Goal: Check status: Check status

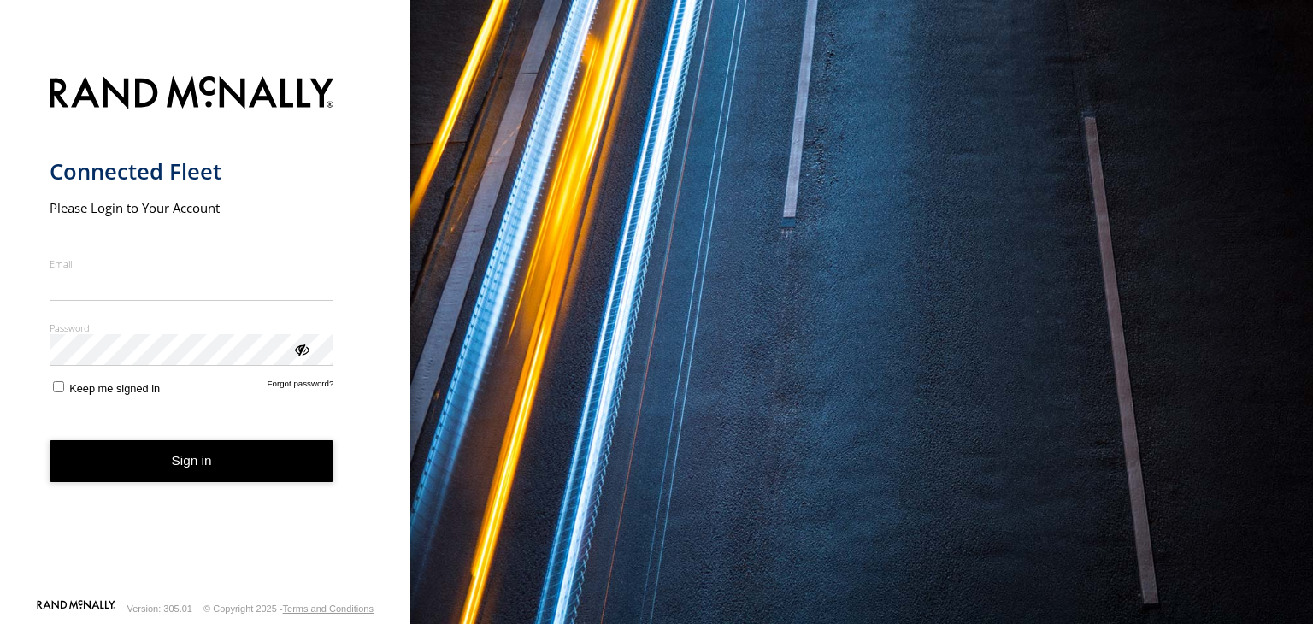
type input "**********"
click at [236, 487] on form "**********" at bounding box center [206, 332] width 312 height 532
click at [236, 466] on button "Sign in" at bounding box center [192, 461] width 285 height 42
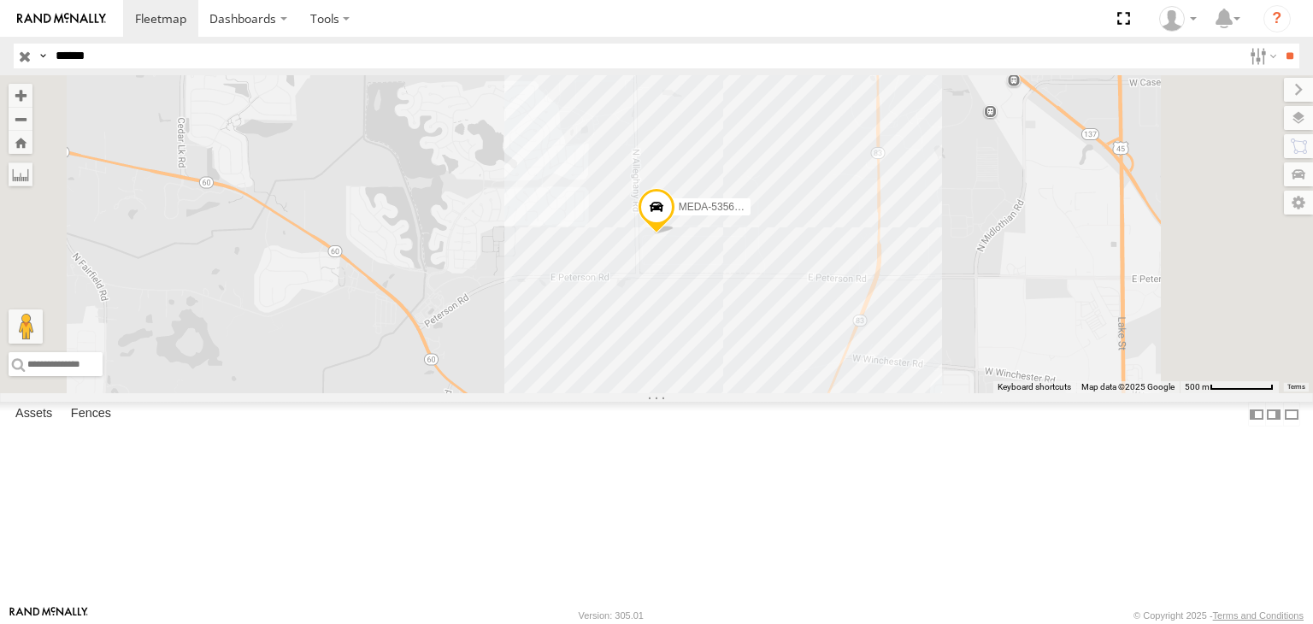
click at [99, 54] on input "******" at bounding box center [645, 56] width 1193 height 25
type input "*"
type input "******"
click at [1279, 44] on input "**" at bounding box center [1289, 56] width 20 height 25
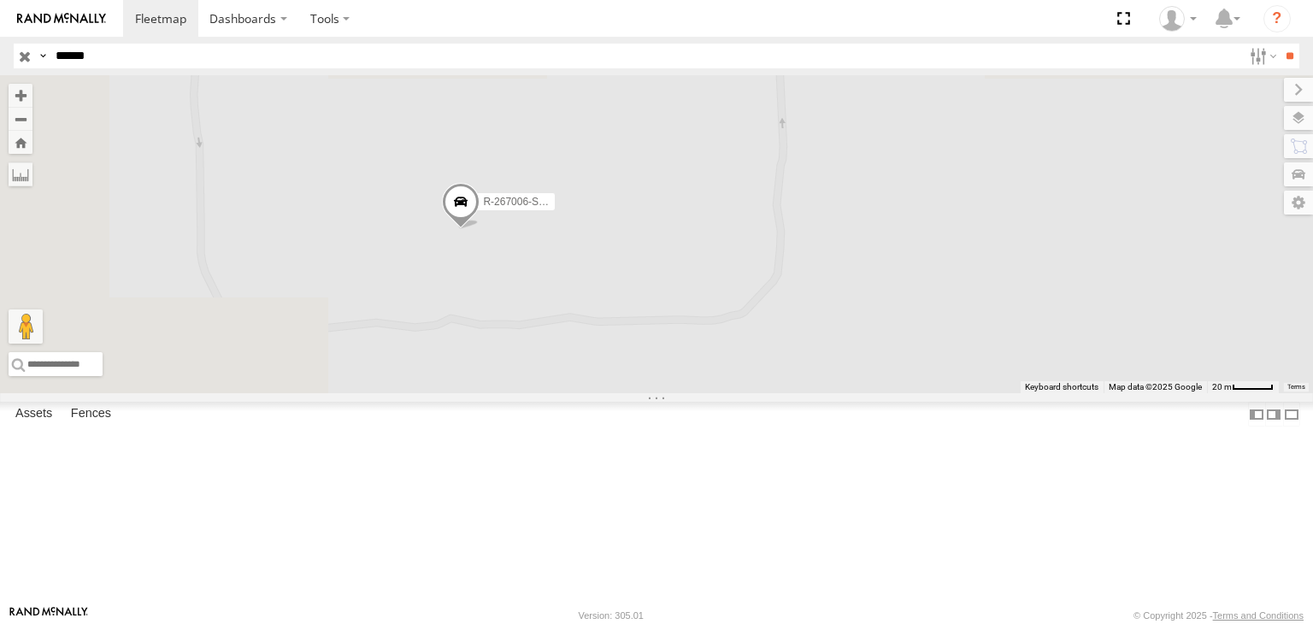
drag, startPoint x: 718, startPoint y: 380, endPoint x: 850, endPoint y: 554, distance: 217.8
click at [850, 393] on div "R-267006-Swing" at bounding box center [656, 234] width 1313 height 318
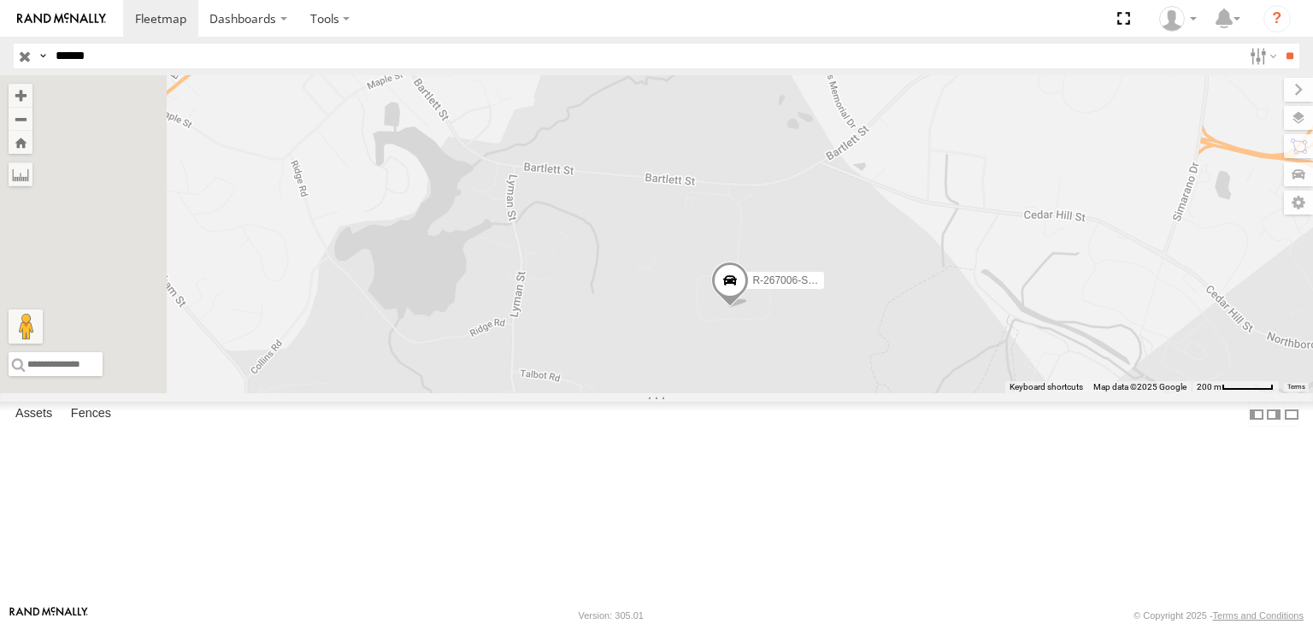
drag, startPoint x: 659, startPoint y: 309, endPoint x: 885, endPoint y: 411, distance: 248.6
click at [890, 393] on div "R-267006-Swing" at bounding box center [656, 234] width 1313 height 318
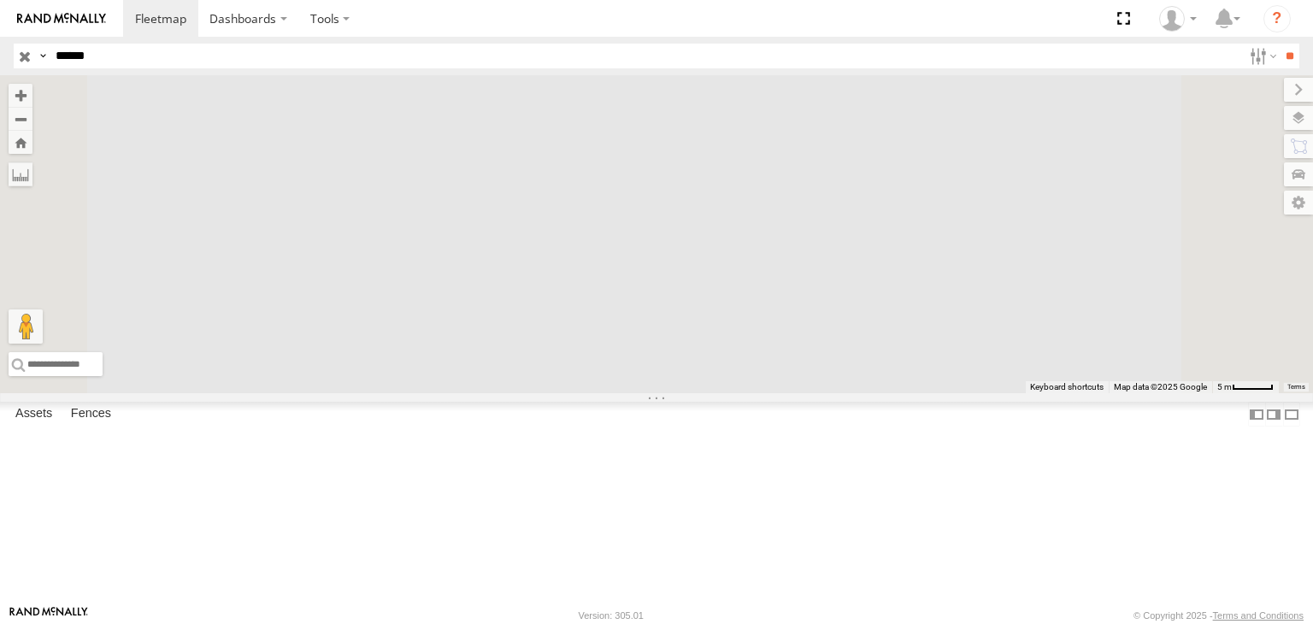
drag, startPoint x: 781, startPoint y: 315, endPoint x: 698, endPoint y: 560, distance: 258.1
click at [703, 623] on html "Dashboards" at bounding box center [656, 312] width 1313 height 624
drag, startPoint x: 803, startPoint y: 310, endPoint x: 809, endPoint y: 490, distance: 179.6
click at [809, 393] on div "R-267006-Swing" at bounding box center [656, 234] width 1313 height 318
drag, startPoint x: 783, startPoint y: 326, endPoint x: 762, endPoint y: 458, distance: 134.1
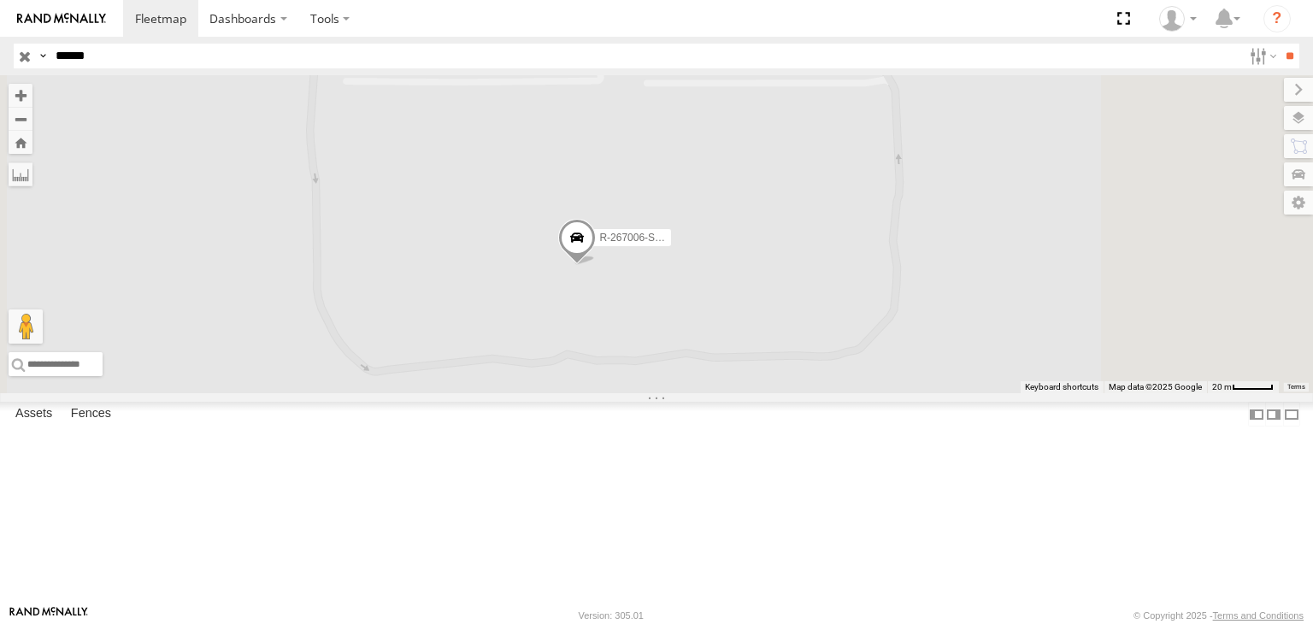
click at [767, 393] on div "R-267006-Swing" at bounding box center [656, 234] width 1313 height 318
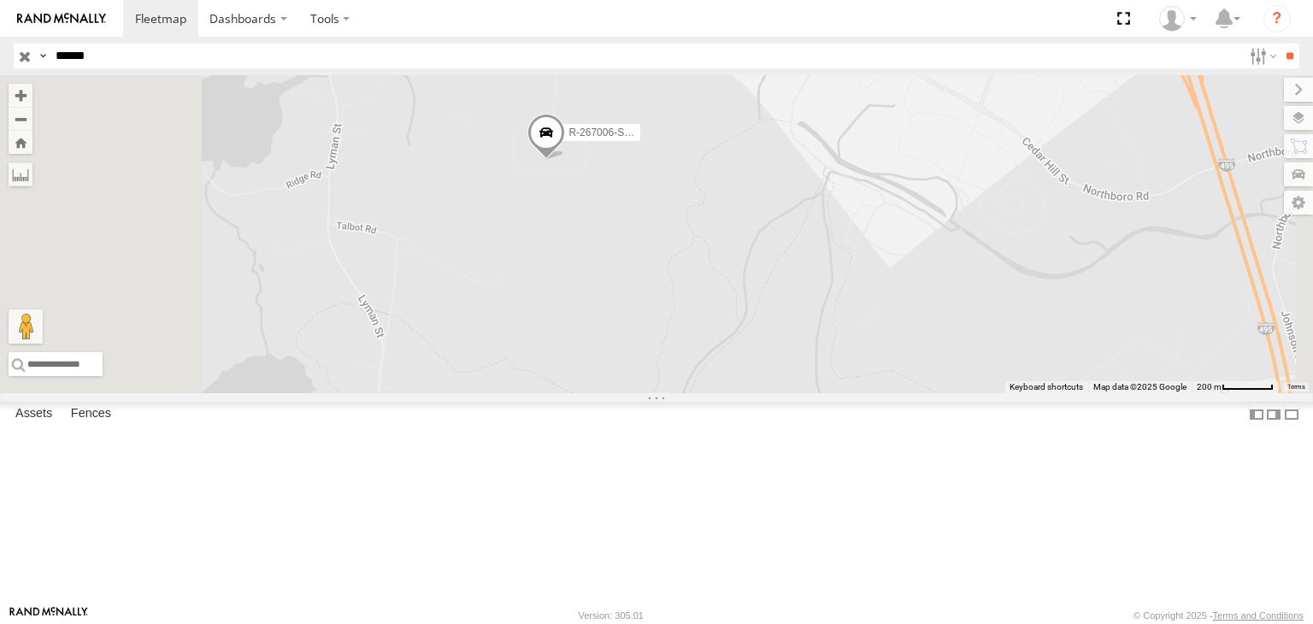
drag, startPoint x: 757, startPoint y: 428, endPoint x: 802, endPoint y: 148, distance: 283.8
click at [802, 151] on div "R-267006-Swing" at bounding box center [656, 234] width 1313 height 318
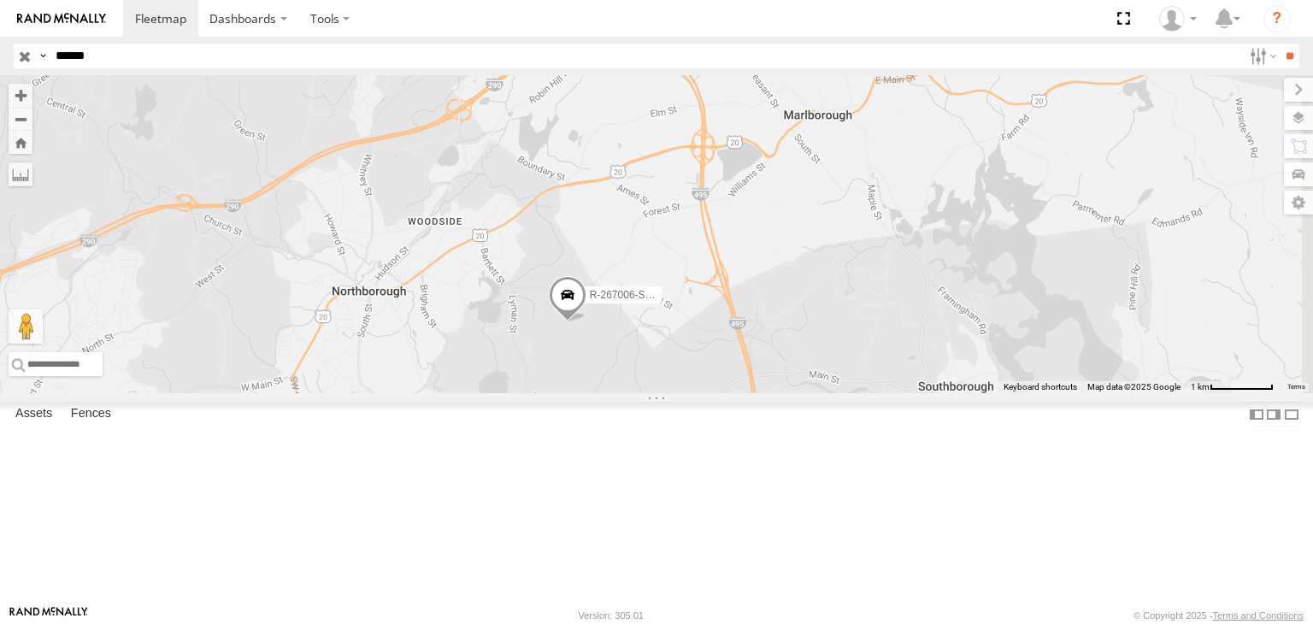
drag, startPoint x: 662, startPoint y: 258, endPoint x: 628, endPoint y: 503, distance: 246.7
click at [638, 393] on div "R-267006-Swing" at bounding box center [656, 234] width 1313 height 318
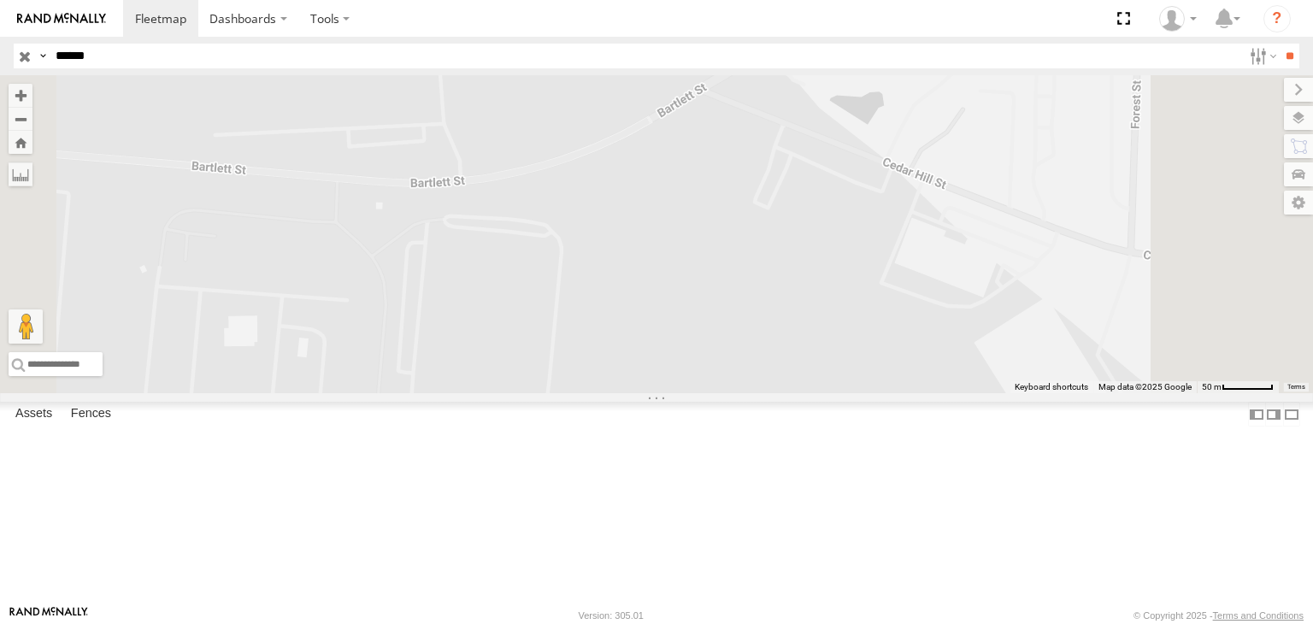
click at [660, 295] on div "R-267006-Swing" at bounding box center [656, 234] width 1313 height 318
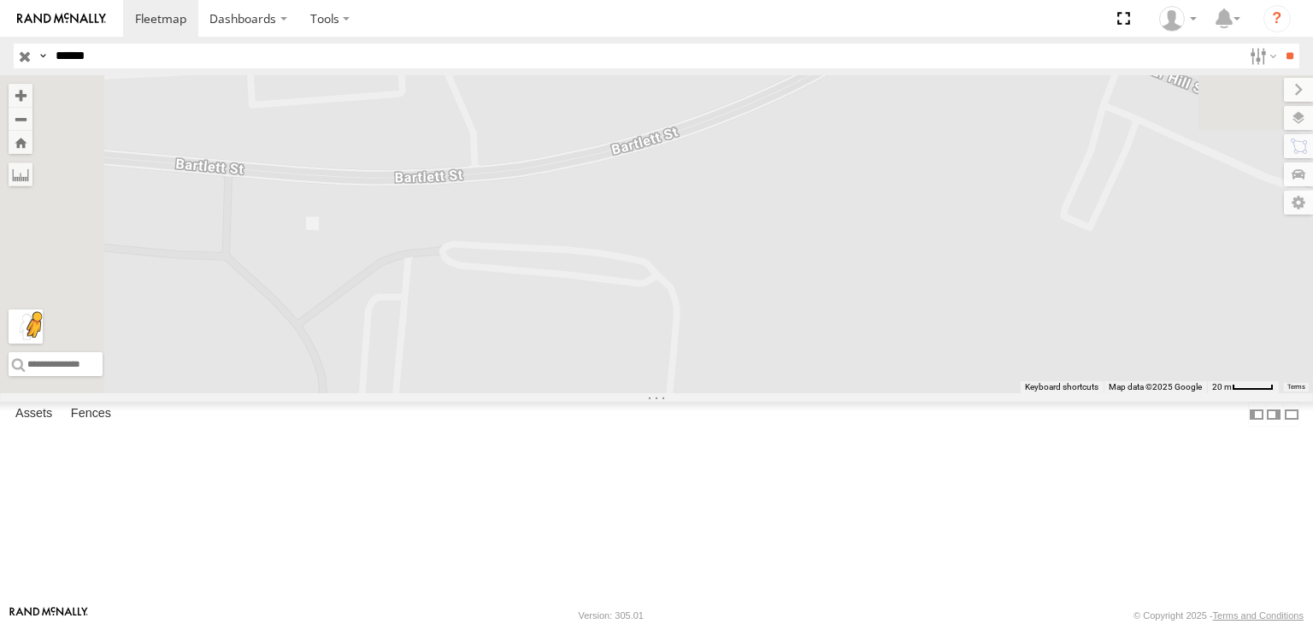
click at [43, 344] on button "Drag Pegman onto the map to open Street View" at bounding box center [26, 326] width 34 height 34
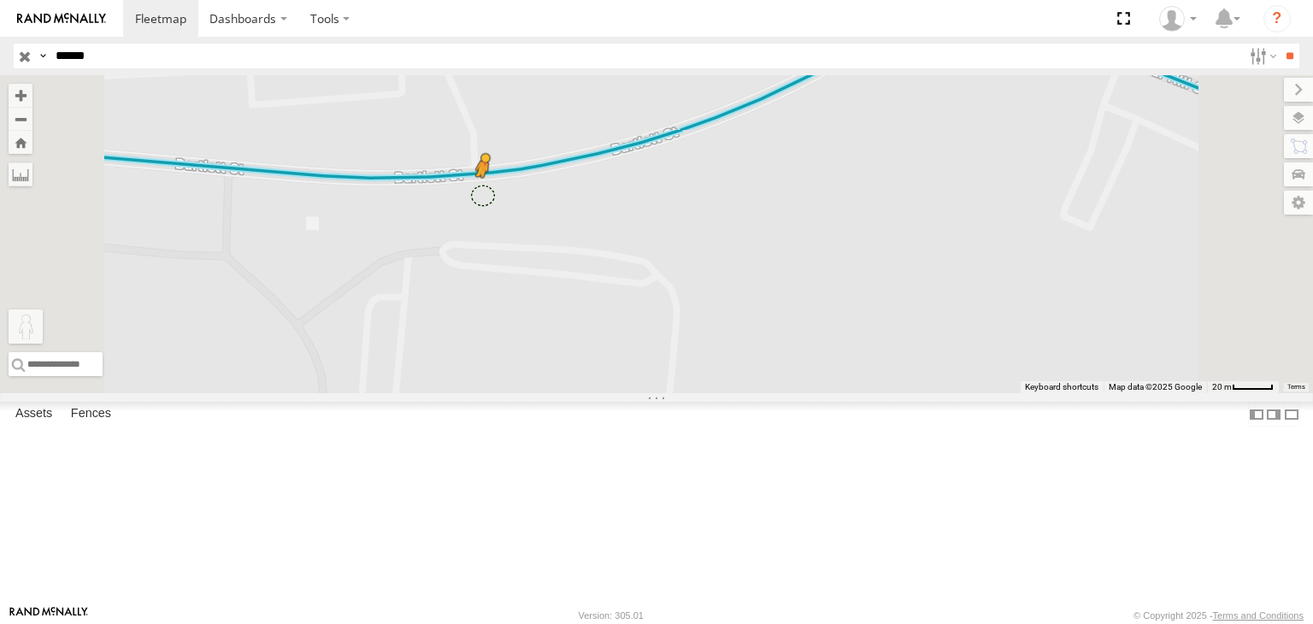
drag, startPoint x: 470, startPoint y: 537, endPoint x: 697, endPoint y: 299, distance: 328.8
click at [697, 299] on div "R-267006-Swing To activate drag with keyboard, press Alt + Enter. Once in keybo…" at bounding box center [656, 234] width 1313 height 318
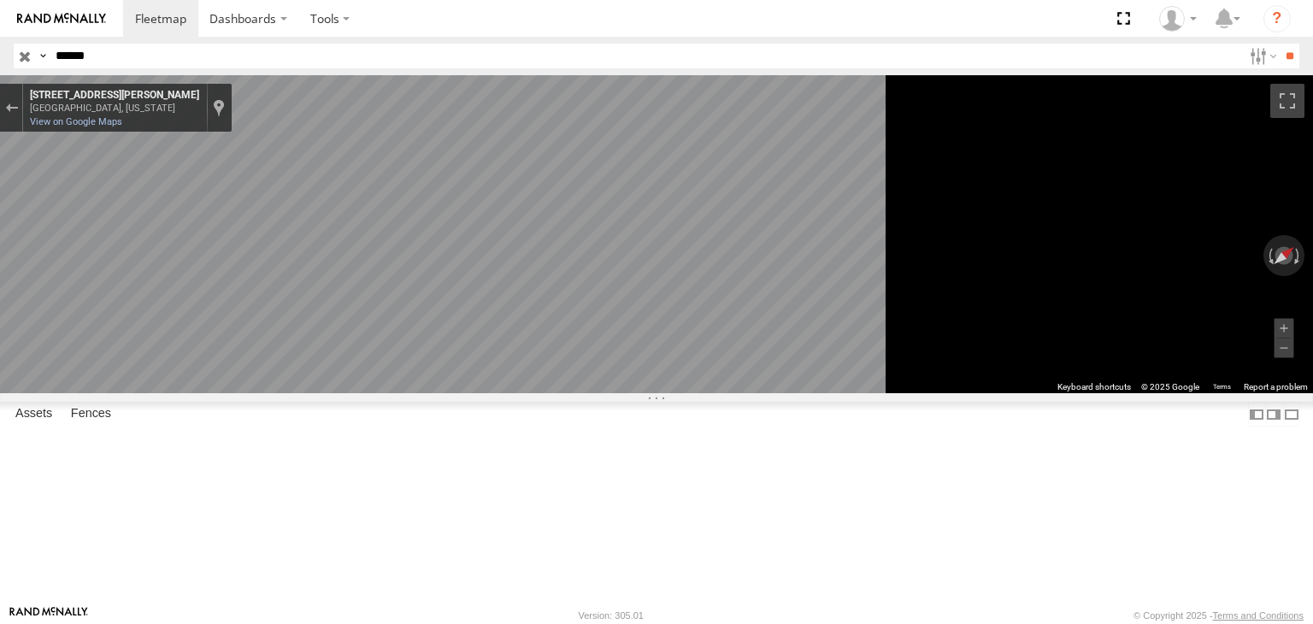
click at [462, 476] on icon "Go West, Bartlett St" at bounding box center [397, 468] width 127 height 41
click at [462, 471] on icon "Go West, Bartlett St" at bounding box center [397, 468] width 127 height 41
click at [465, 467] on icon "Go West, Bartlett St" at bounding box center [401, 467] width 128 height 40
click at [824, 393] on div "Map" at bounding box center [656, 234] width 1313 height 318
click at [468, 462] on icon "Go West, Bartlett St" at bounding box center [404, 465] width 128 height 39
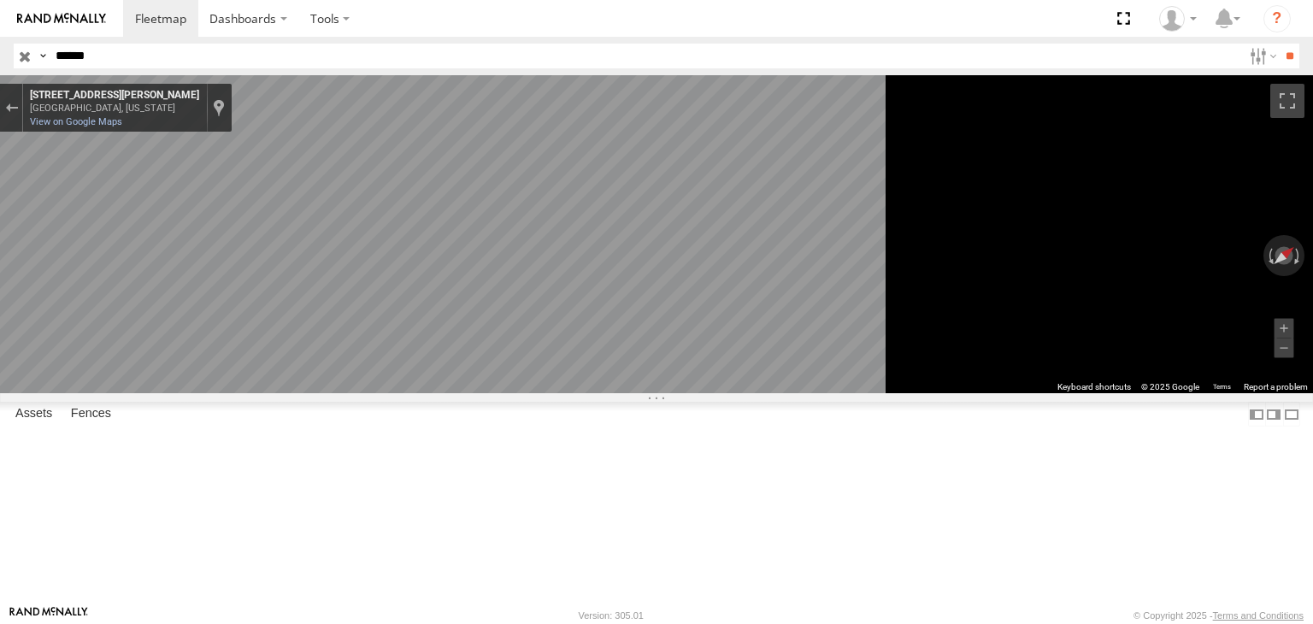
click at [468, 462] on icon "Go West, Bartlett St" at bounding box center [404, 465] width 128 height 39
click at [469, 462] on icon "Go West, Bartlett St" at bounding box center [405, 465] width 128 height 39
click at [470, 462] on icon "Go West, Bartlett St" at bounding box center [406, 465] width 128 height 39
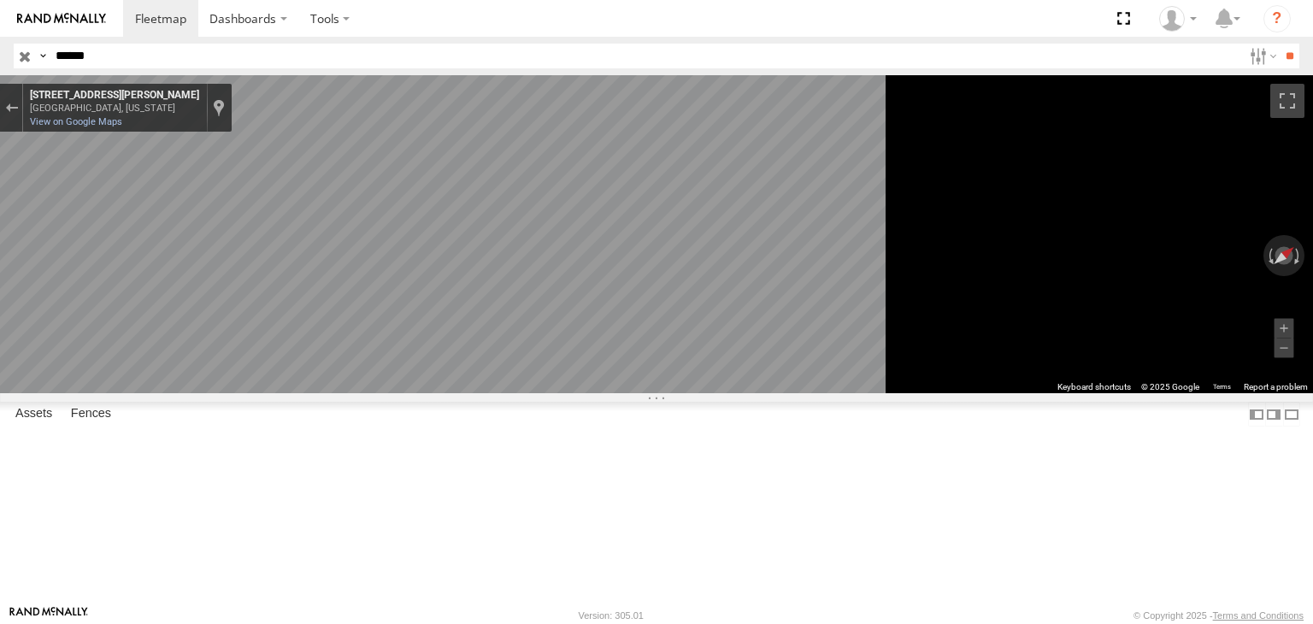
click at [470, 462] on icon "Go West, Bartlett St" at bounding box center [406, 465] width 128 height 39
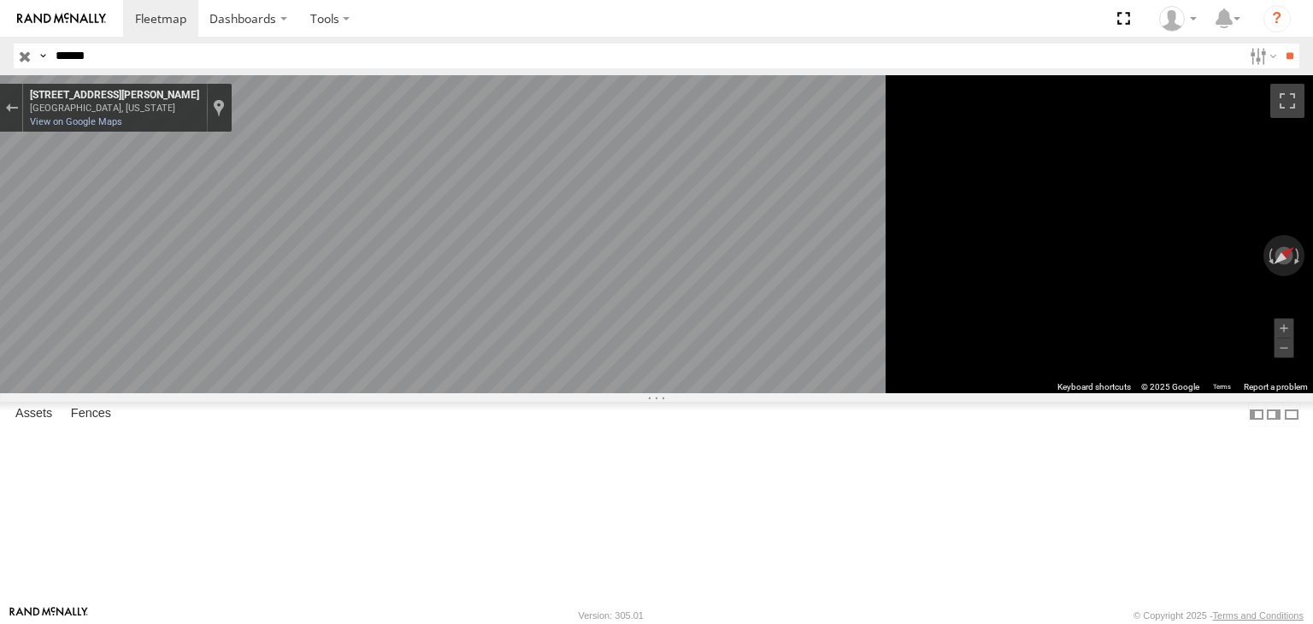
click at [470, 462] on icon "Go West, Bartlett St" at bounding box center [406, 465] width 128 height 39
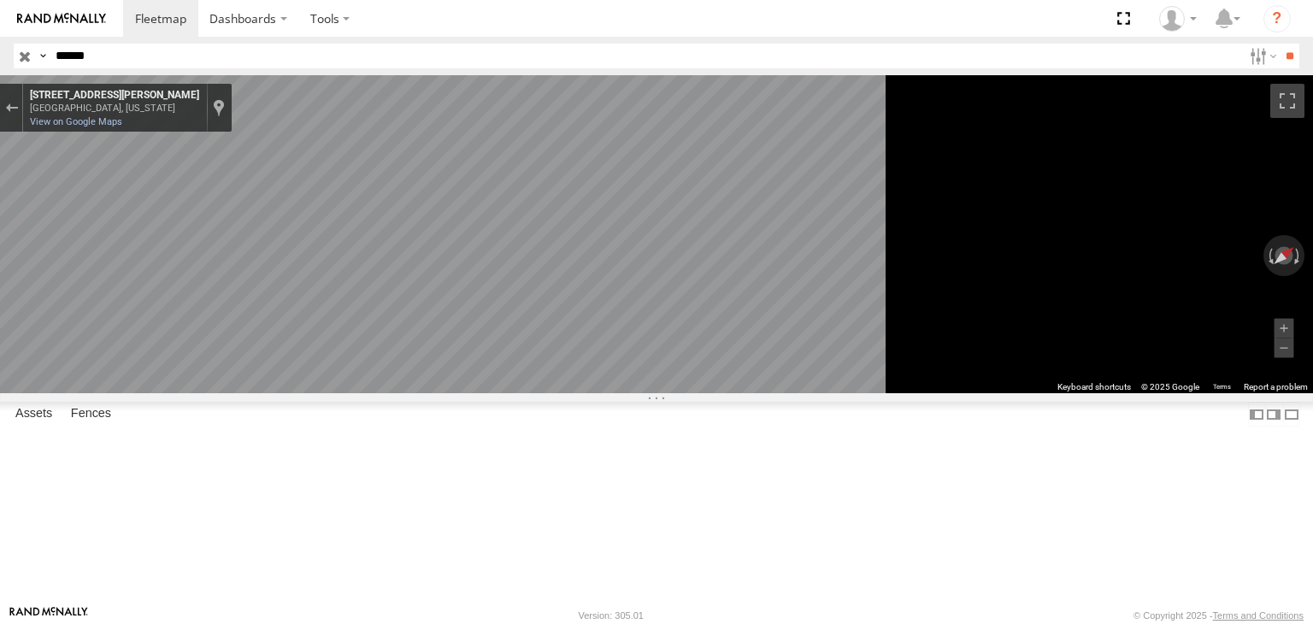
click at [470, 462] on icon "Go West, Bartlett St" at bounding box center [406, 465] width 128 height 39
click at [469, 460] on icon "Go West, Bartlett St" at bounding box center [405, 465] width 128 height 39
click at [469, 462] on icon "Go West, Bartlett St" at bounding box center [405, 465] width 128 height 39
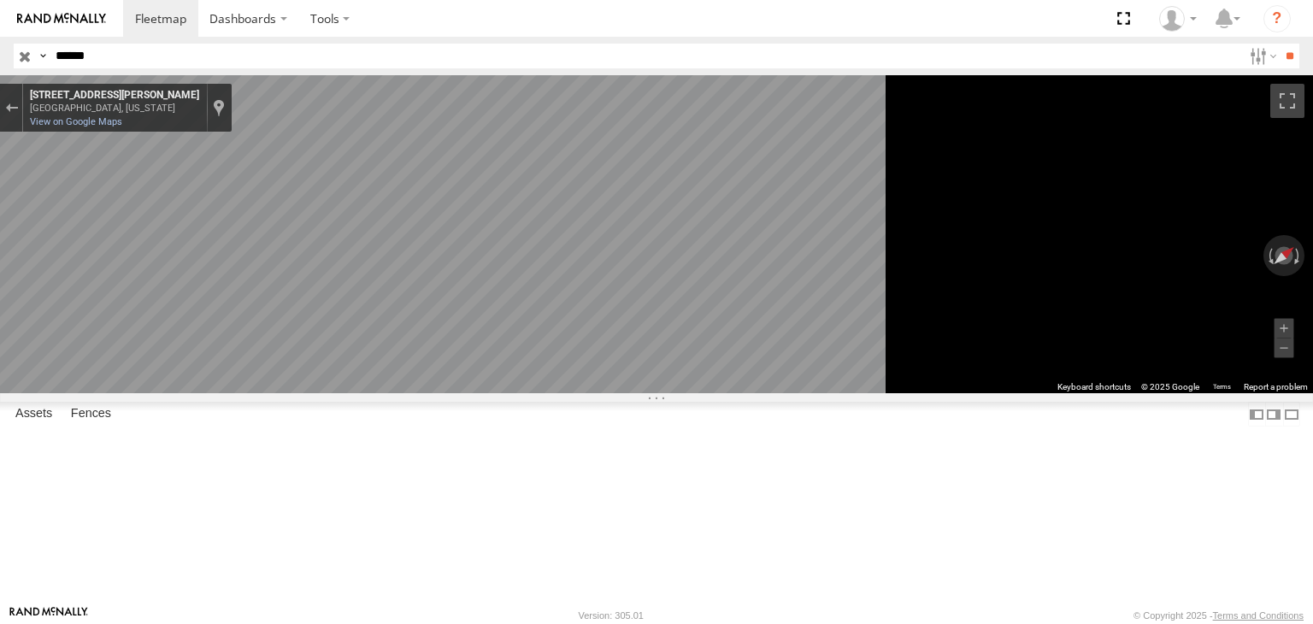
click at [469, 465] on icon "Go West, Bartlett St" at bounding box center [405, 465] width 128 height 39
click at [470, 465] on icon "Go West, Bartlett St" at bounding box center [406, 465] width 128 height 39
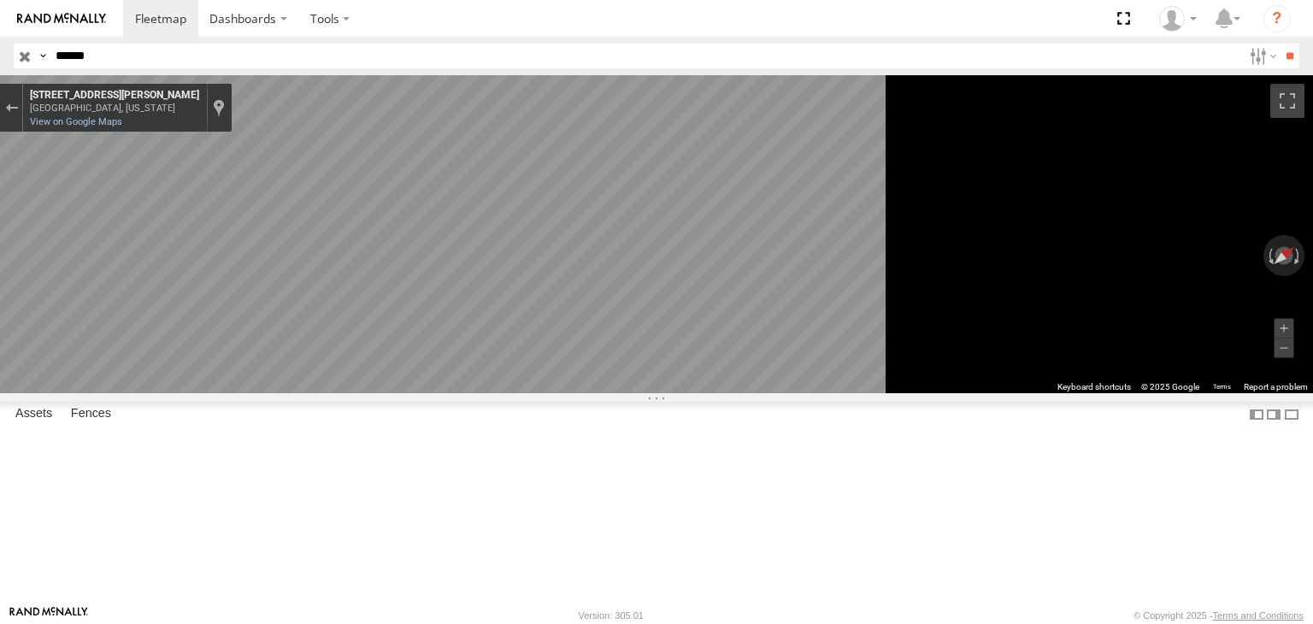
click at [470, 465] on icon "Go West, Bartlett St" at bounding box center [406, 465] width 128 height 39
click at [0, 356] on html "Dashboards" at bounding box center [656, 312] width 1313 height 624
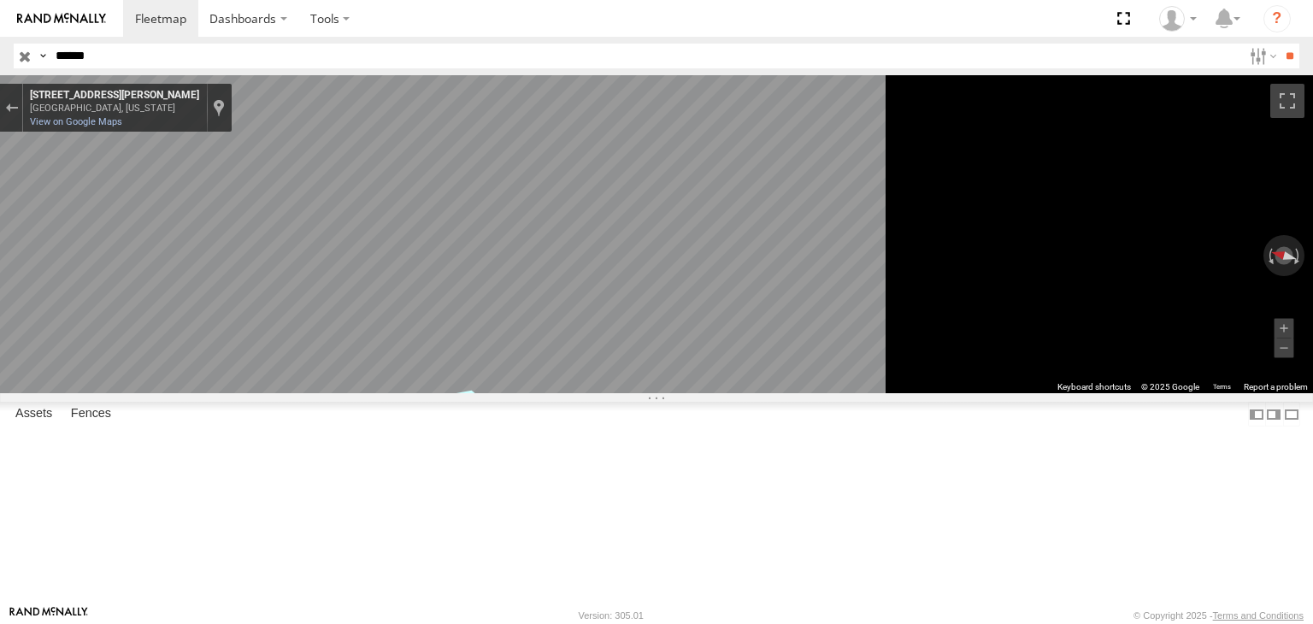
click at [526, 403] on icon "Go East, Bartlett St" at bounding box center [464, 398] width 122 height 41
click at [526, 403] on icon "Go East, Bartlett St" at bounding box center [464, 398] width 122 height 40
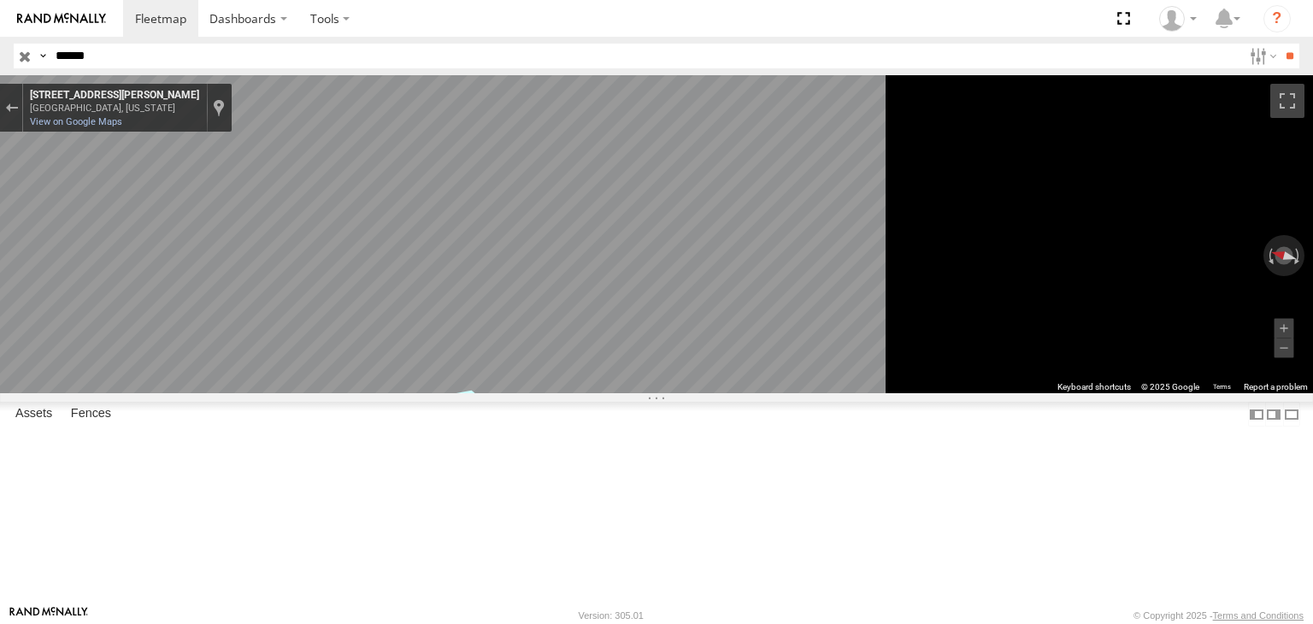
click at [526, 403] on icon "Go East, Bartlett St" at bounding box center [464, 398] width 122 height 40
click at [526, 402] on icon "Go East, Bartlett St" at bounding box center [464, 398] width 122 height 40
click at [526, 401] on icon "Go East, Bartlett St" at bounding box center [464, 398] width 122 height 40
click at [526, 397] on icon "Go East, Bartlett St" at bounding box center [464, 398] width 122 height 40
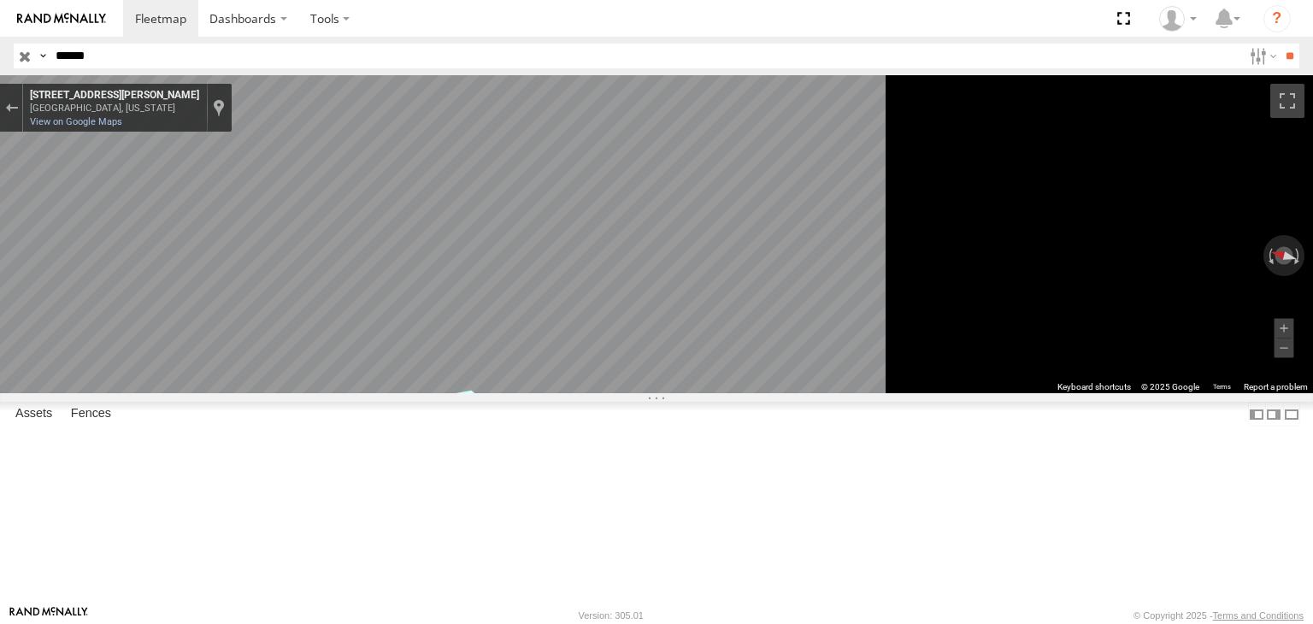
click at [525, 397] on icon "Go East, Bartlett St" at bounding box center [464, 398] width 122 height 40
click at [525, 390] on icon "Go East, Bartlett St" at bounding box center [464, 398] width 122 height 40
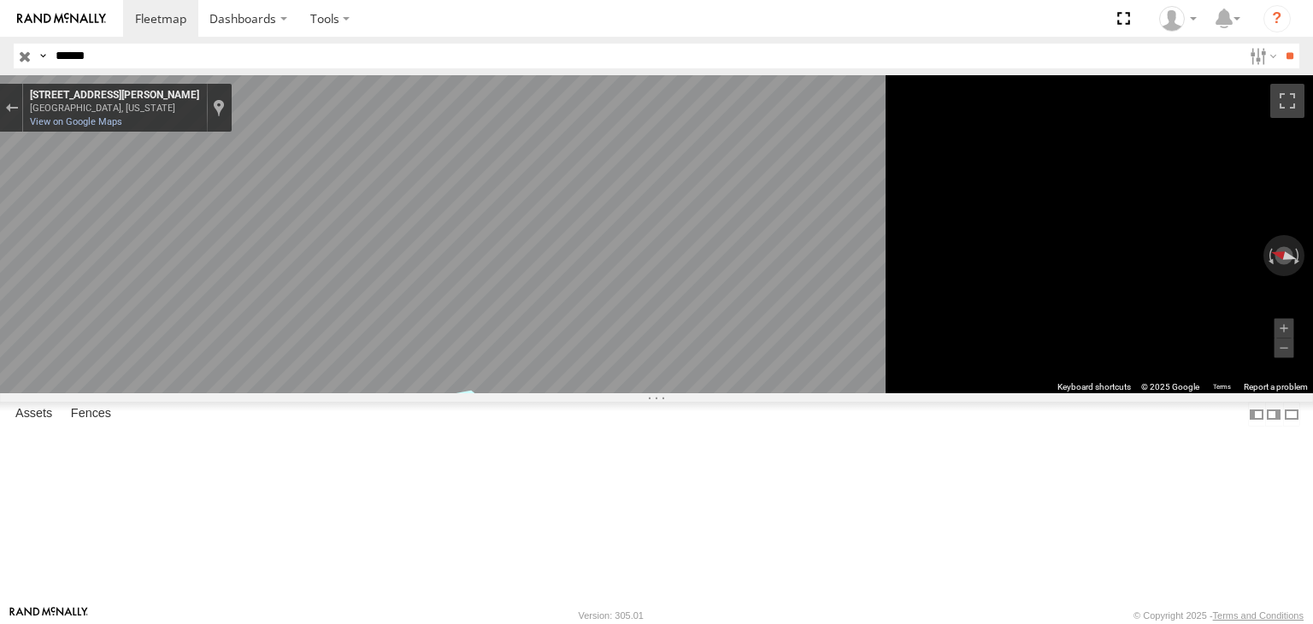
click at [525, 390] on icon "Go East, Bartlett St" at bounding box center [464, 398] width 122 height 40
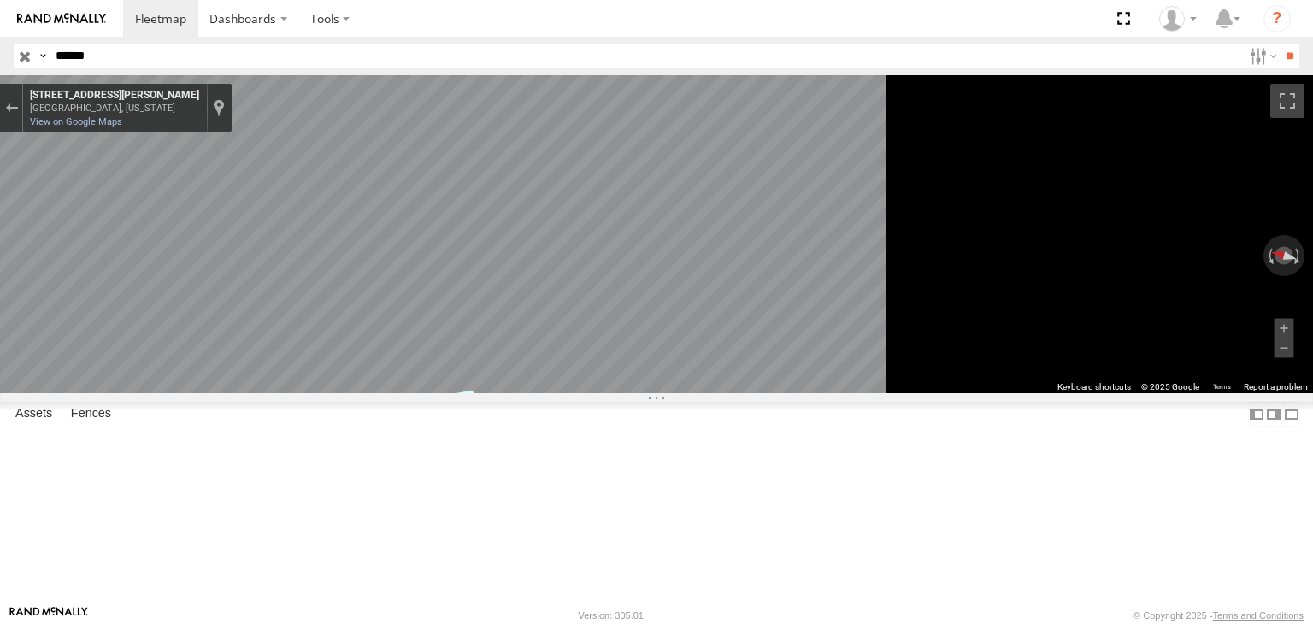
click at [525, 390] on icon "Go East, Bartlett St" at bounding box center [464, 398] width 122 height 40
click at [526, 390] on icon "Go East, Bartlett St" at bounding box center [464, 398] width 122 height 40
click at [525, 390] on icon "Go East, Bartlett St" at bounding box center [464, 398] width 122 height 40
click at [526, 400] on icon "Go East, Bartlett St" at bounding box center [464, 398] width 123 height 41
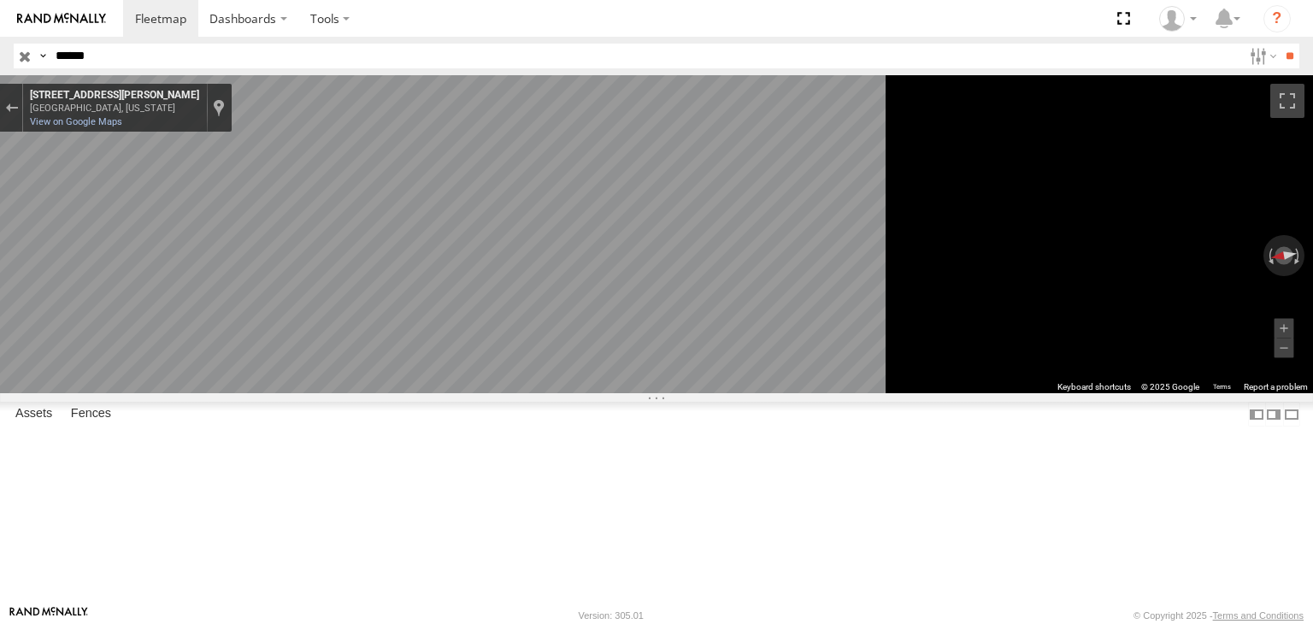
click at [491, 456] on icon "Go East, Bartlett St" at bounding box center [438, 444] width 108 height 28
click at [492, 450] on icon "Go East, Bartlett St" at bounding box center [438, 444] width 109 height 28
click at [491, 444] on icon "Go East, Bartlett St" at bounding box center [436, 443] width 109 height 29
click at [520, 443] on icon "Go East, Bartlett St" at bounding box center [460, 443] width 120 height 34
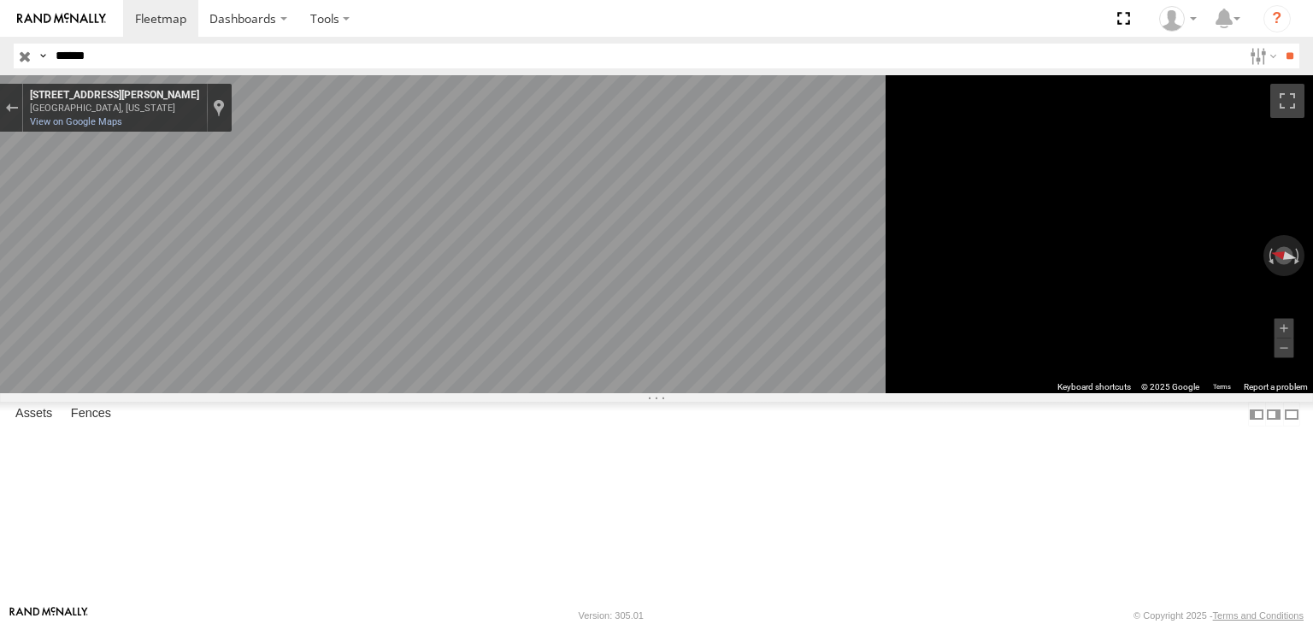
click at [520, 443] on icon "Go East, Bartlett St" at bounding box center [460, 443] width 120 height 34
click at [518, 443] on icon "Go East, Bartlett St" at bounding box center [458, 442] width 119 height 33
click at [515, 443] on icon "Go East, Bartlett St" at bounding box center [456, 443] width 117 height 33
click at [514, 443] on icon "Go East, Bartlett St" at bounding box center [455, 443] width 116 height 32
drag, startPoint x: 875, startPoint y: 443, endPoint x: 1434, endPoint y: 417, distance: 559.5
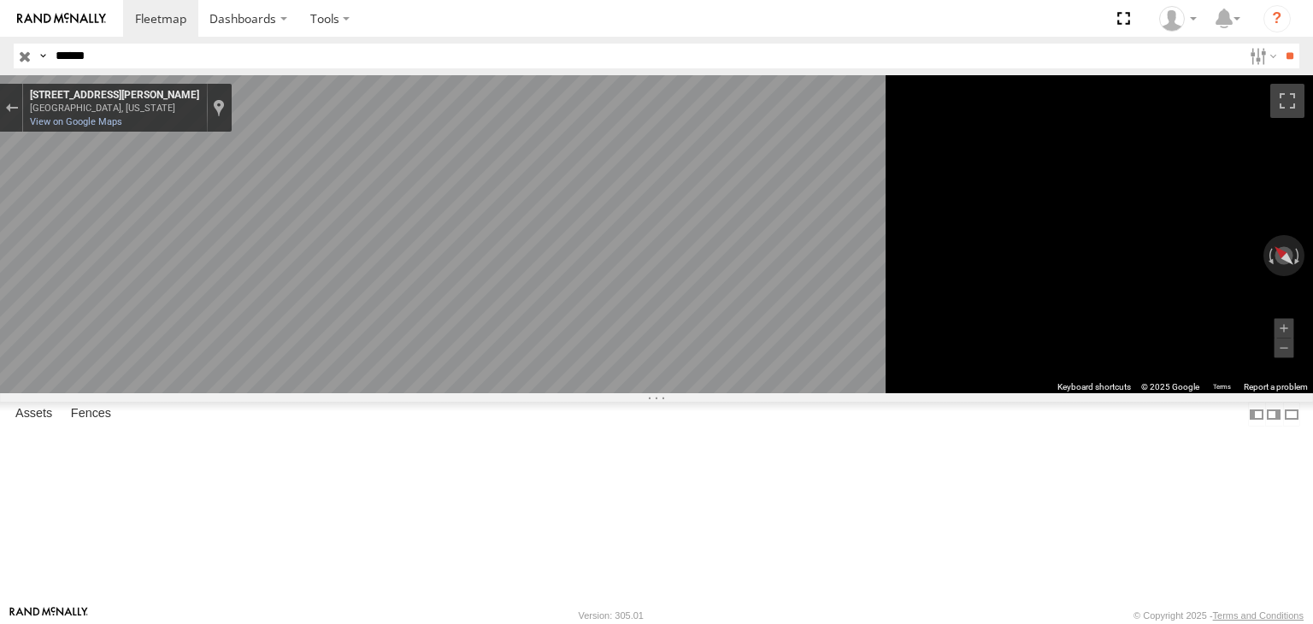
click at [1312, 417] on html "Dashboards" at bounding box center [656, 312] width 1313 height 624
click at [869, 623] on html "Dashboards" at bounding box center [656, 312] width 1313 height 624
click at [431, 623] on html "Dashboards" at bounding box center [656, 312] width 1313 height 624
click at [787, 541] on body "Dashboards ?" at bounding box center [656, 312] width 1313 height 624
drag, startPoint x: 412, startPoint y: 614, endPoint x: 960, endPoint y: 605, distance: 547.9
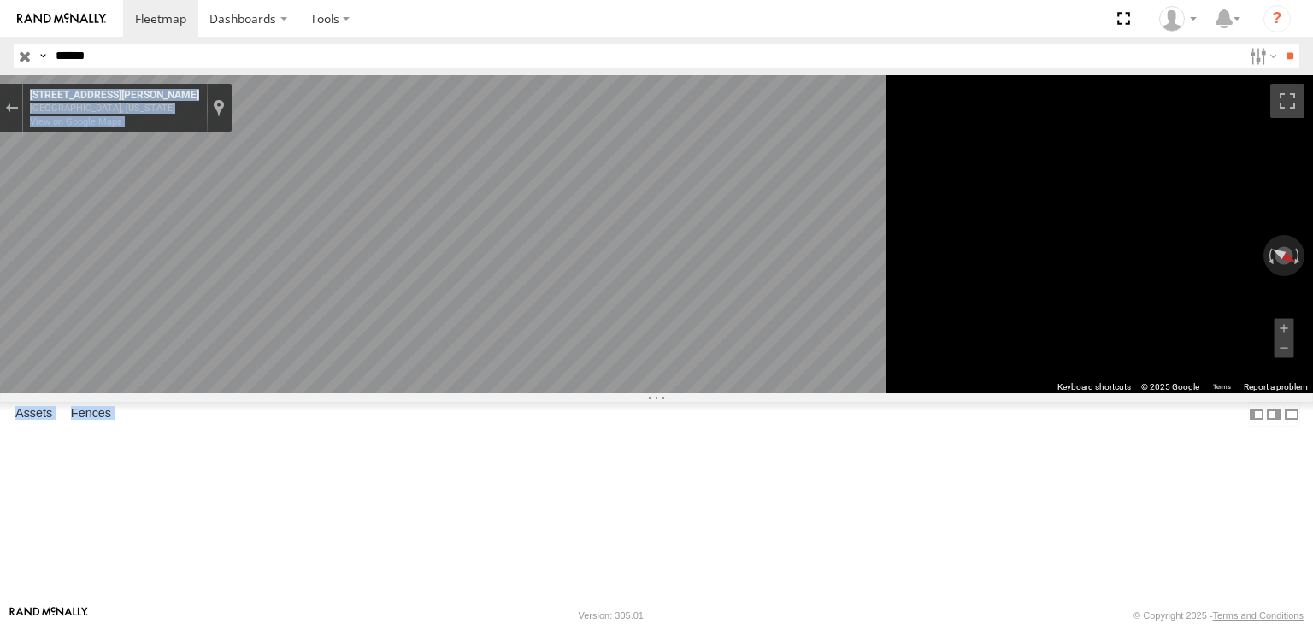
click at [961, 610] on body "Dashboards ?" at bounding box center [656, 312] width 1313 height 624
click at [0, 0] on div "R-267006-Swing C-05 [GEOGRAPHIC_DATA] 42.31521 -71.60256" at bounding box center [0, 0] width 0 height 0
click at [643, 623] on html "Dashboards" at bounding box center [656, 312] width 1313 height 624
click at [1312, 415] on html "Dashboards" at bounding box center [656, 312] width 1313 height 624
click at [1312, 391] on html "Dashboards" at bounding box center [656, 312] width 1313 height 624
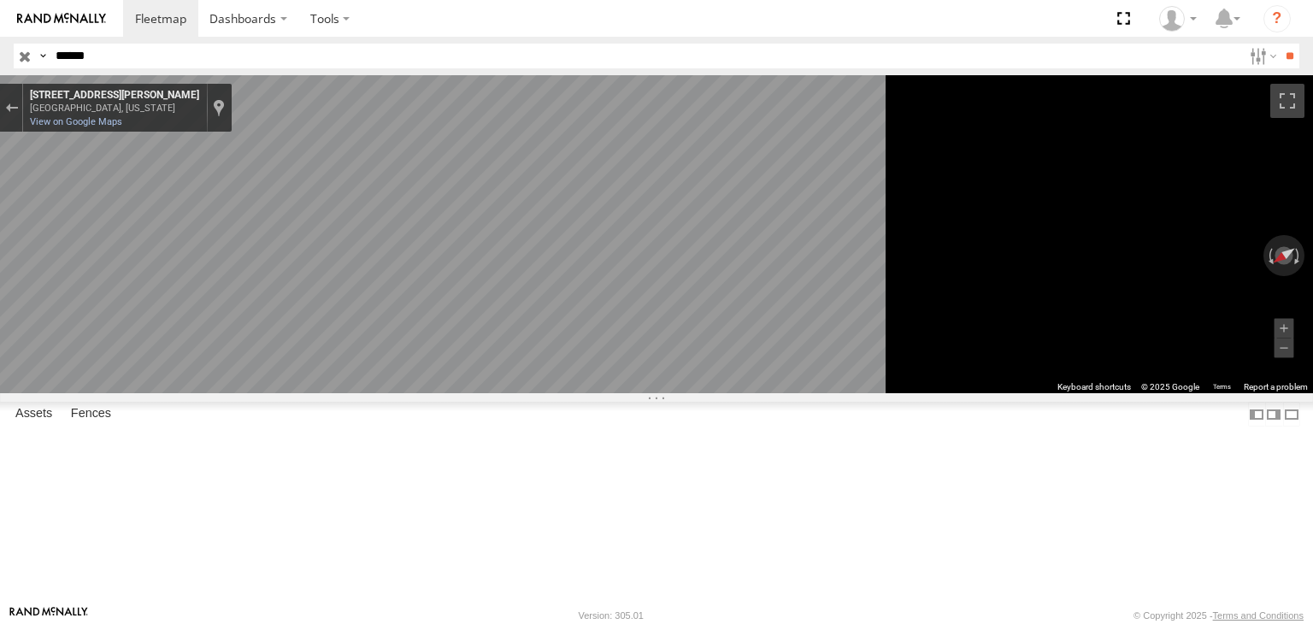
click at [1312, 368] on html "Dashboards" at bounding box center [656, 312] width 1313 height 624
click at [1312, 392] on html "Dashboards" at bounding box center [656, 312] width 1313 height 624
click at [1292, 108] on button "Toggle fullscreen view" at bounding box center [1287, 101] width 34 height 34
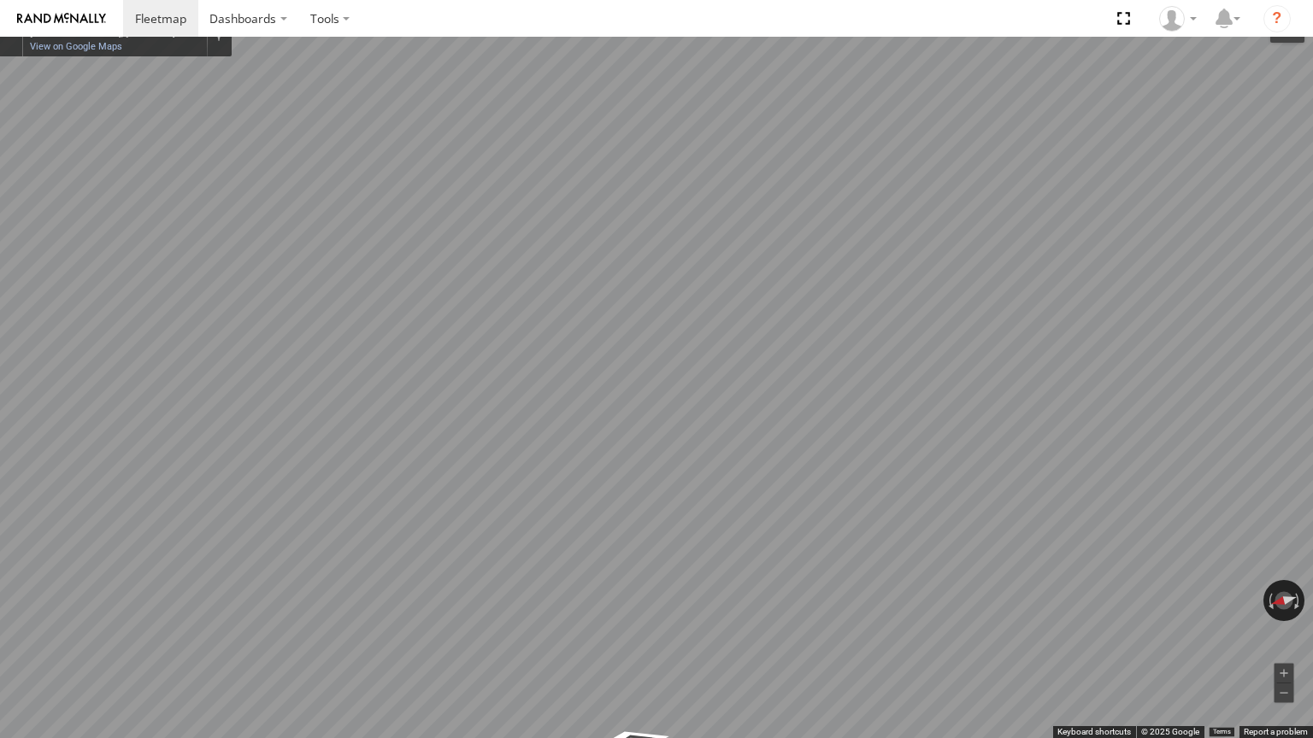
click at [1288, 21] on button "Toggle fullscreen view" at bounding box center [1287, 26] width 34 height 34
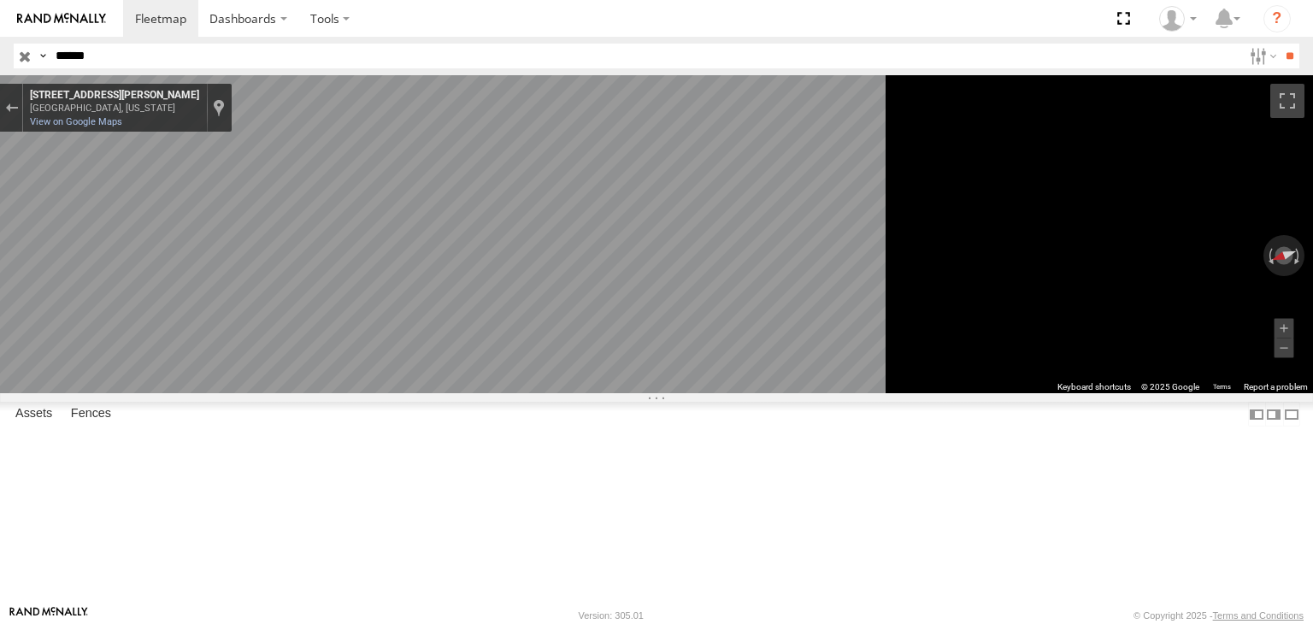
click at [530, 39] on body "Dashboards ?" at bounding box center [656, 312] width 1313 height 624
click at [0, 0] on div "R-267006-Swing" at bounding box center [0, 0] width 0 height 0
click at [1265, 426] on label at bounding box center [1273, 414] width 17 height 25
click at [1263, 276] on img at bounding box center [1283, 255] width 41 height 41
click at [1261, 271] on button "Reset the view" at bounding box center [1283, 255] width 44 height 31
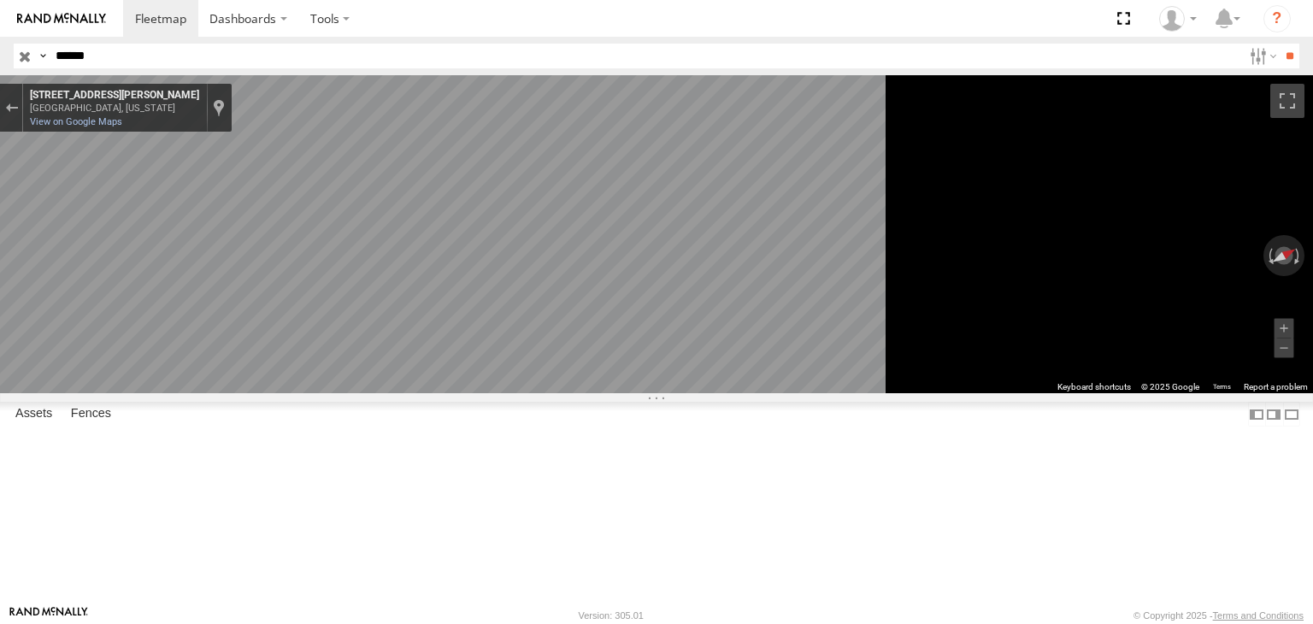
click at [909, 462] on main "← Move left → Move right ↑ Move up ↓ Move down + Zoom in - Zoom out Home Jump l…" at bounding box center [656, 340] width 1313 height 530
click at [234, 15] on label "Dashboards" at bounding box center [248, 18] width 101 height 37
click at [315, 20] on label at bounding box center [329, 18] width 63 height 37
click at [100, 115] on div "[STREET_ADDRESS][PERSON_NAME][US_STATE] [STREET_ADDRESS][PERSON_NAME][GEOGRAPHI…" at bounding box center [127, 108] width 209 height 48
click at [87, 96] on div "[STREET_ADDRESS][PERSON_NAME]" at bounding box center [114, 96] width 169 height 14
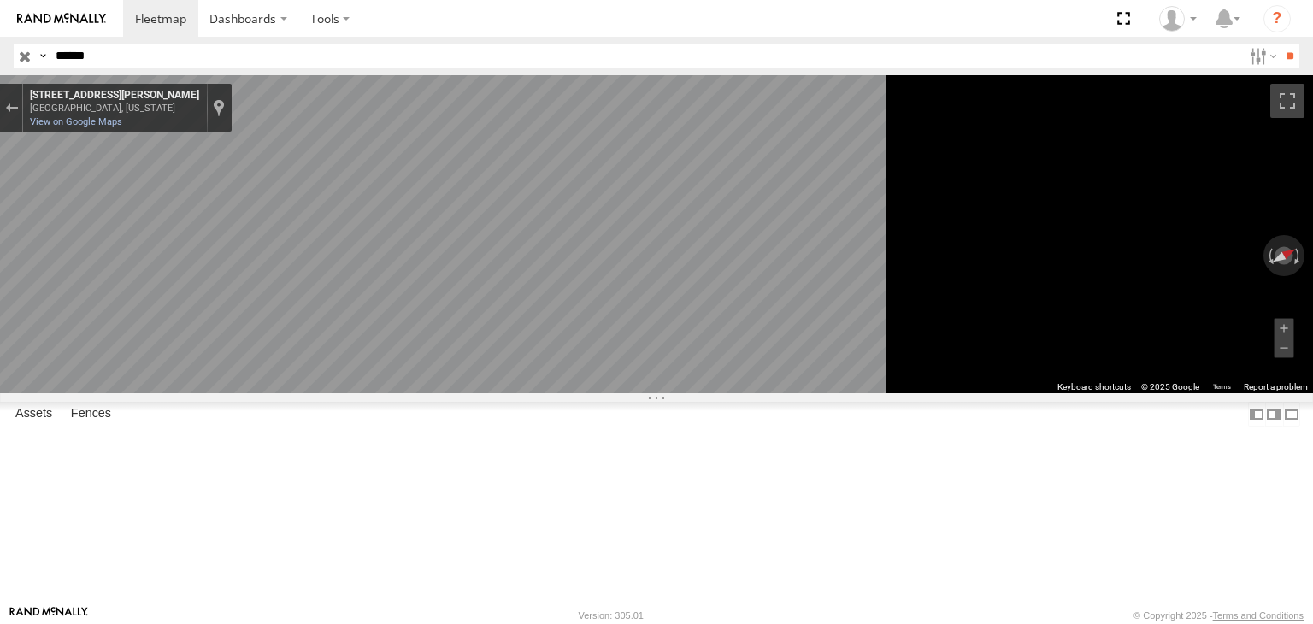
click at [74, 58] on input "******" at bounding box center [645, 56] width 1193 height 25
click at [99, 59] on input "******" at bounding box center [645, 56] width 1193 height 25
click at [1279, 44] on input "**" at bounding box center [1289, 56] width 20 height 25
click at [0, 0] on span "Asset" at bounding box center [0, 0] width 0 height 0
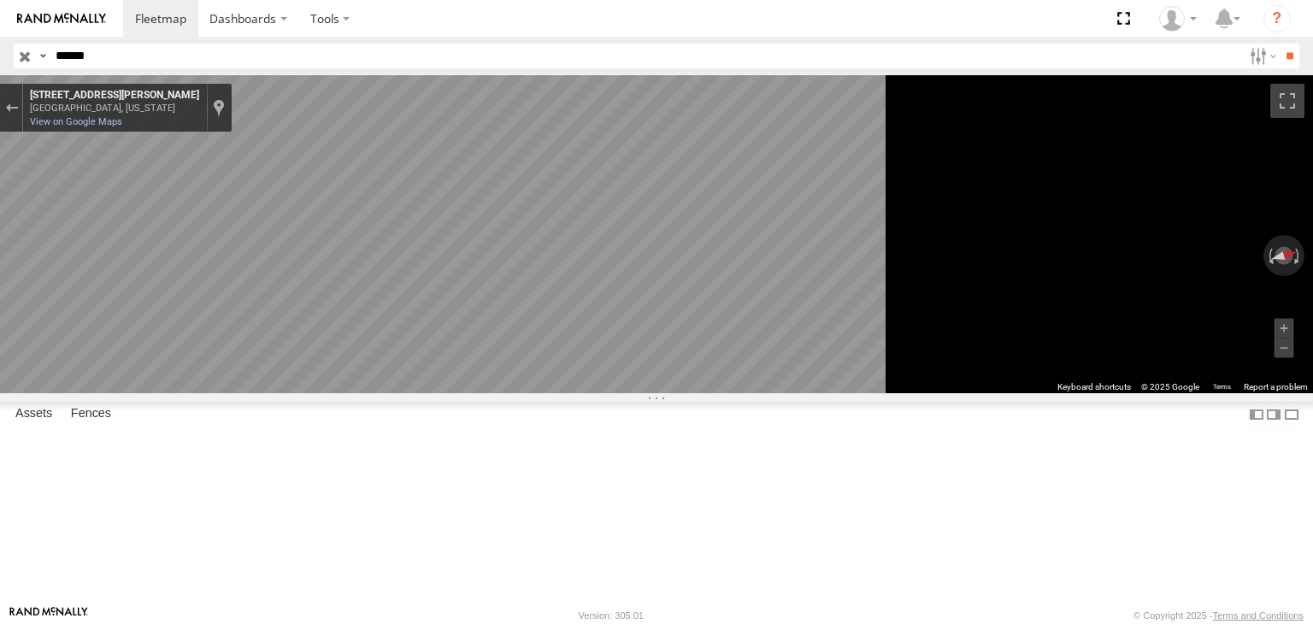
click at [0, 0] on div "R-267006-Swing" at bounding box center [0, 0] width 0 height 0
click at [0, 0] on span at bounding box center [0, 0] width 0 height 0
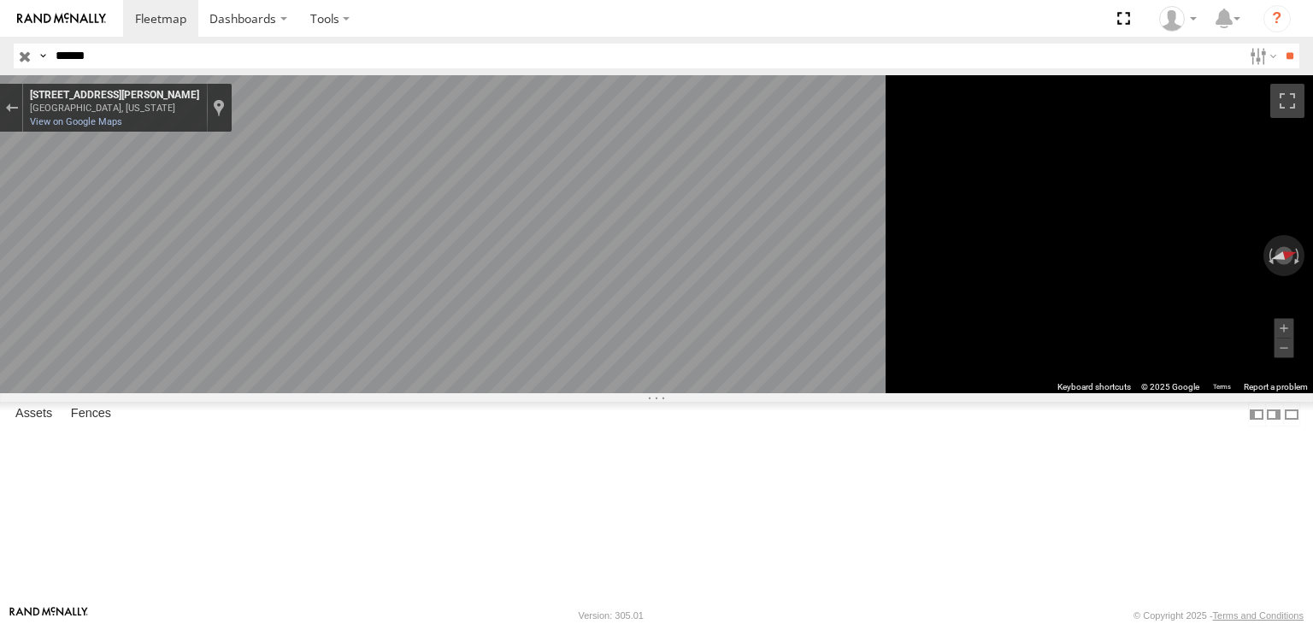
click at [0, 0] on span at bounding box center [0, 0] width 0 height 0
click at [0, 0] on div "R-267006-Swing C-05 [GEOGRAPHIC_DATA] 42.31521 -71.60256" at bounding box center [0, 0] width 0 height 0
click at [0, 0] on div "R-267006-Swing" at bounding box center [0, 0] width 0 height 0
click at [0, 0] on span at bounding box center [0, 0] width 0 height 0
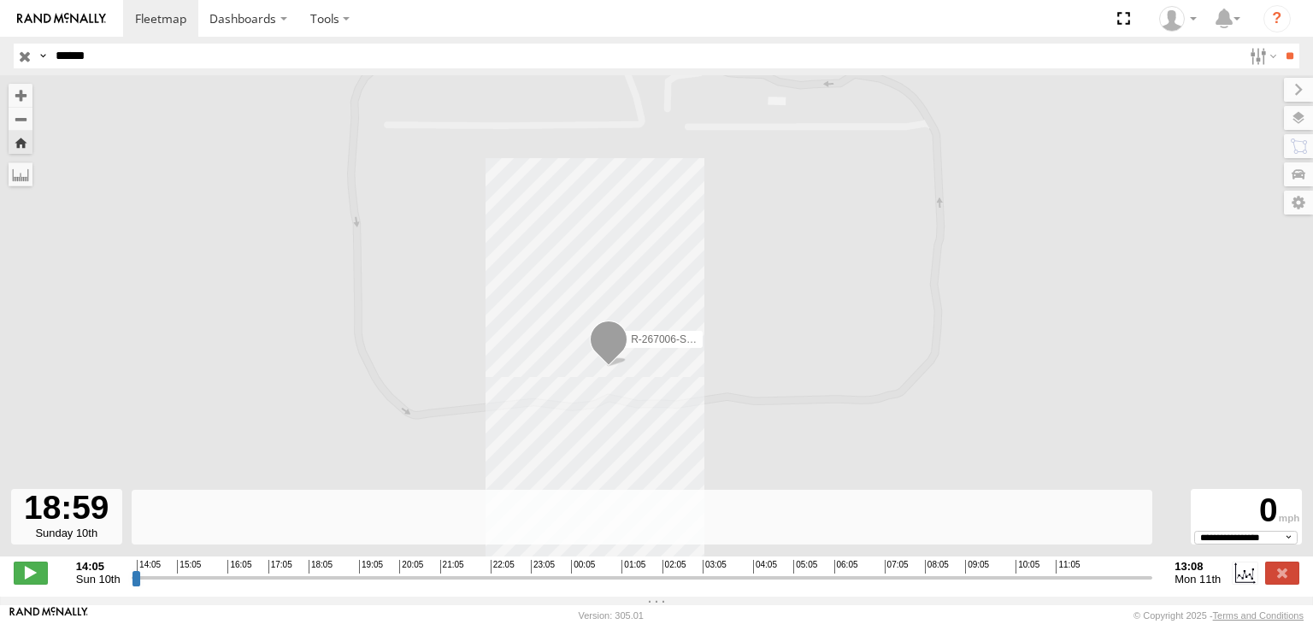
drag, startPoint x: 138, startPoint y: 585, endPoint x: 399, endPoint y: 596, distance: 261.7
click at [399, 585] on input "range" at bounding box center [642, 577] width 1021 height 16
drag, startPoint x: 396, startPoint y: 589, endPoint x: 1076, endPoint y: 555, distance: 681.2
click at [1077, 569] on input "range" at bounding box center [642, 577] width 1021 height 16
drag, startPoint x: 1076, startPoint y: 589, endPoint x: -136, endPoint y: 599, distance: 1212.0
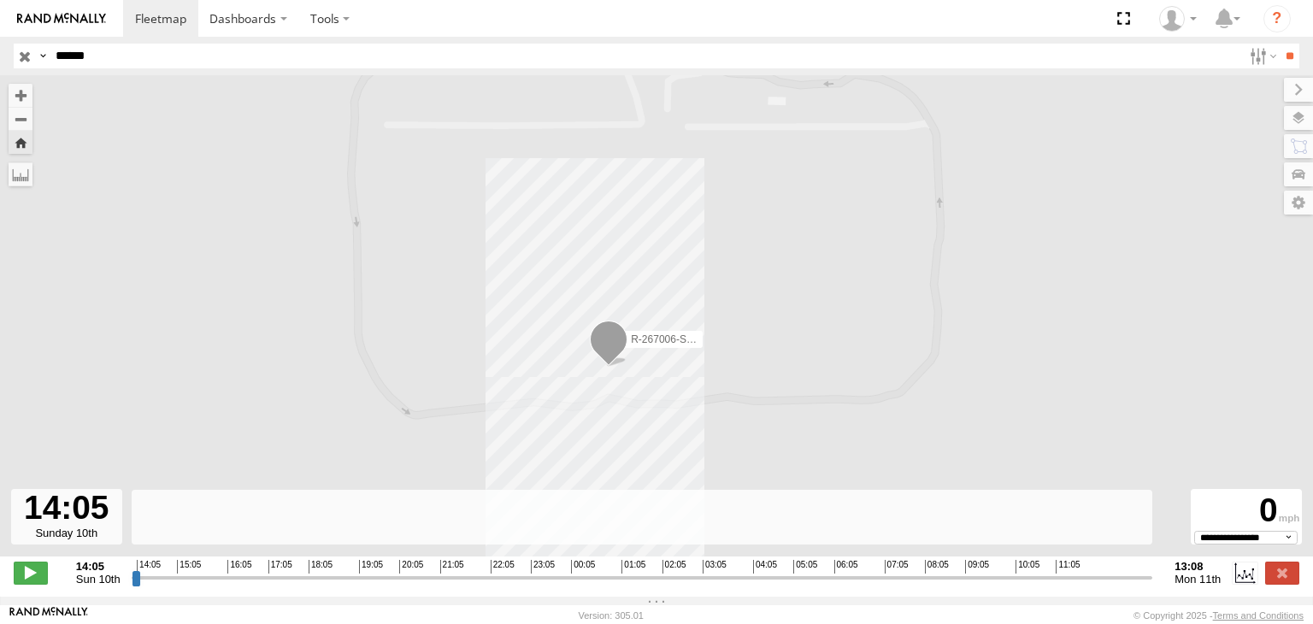
click at [132, 585] on input "range" at bounding box center [642, 577] width 1021 height 16
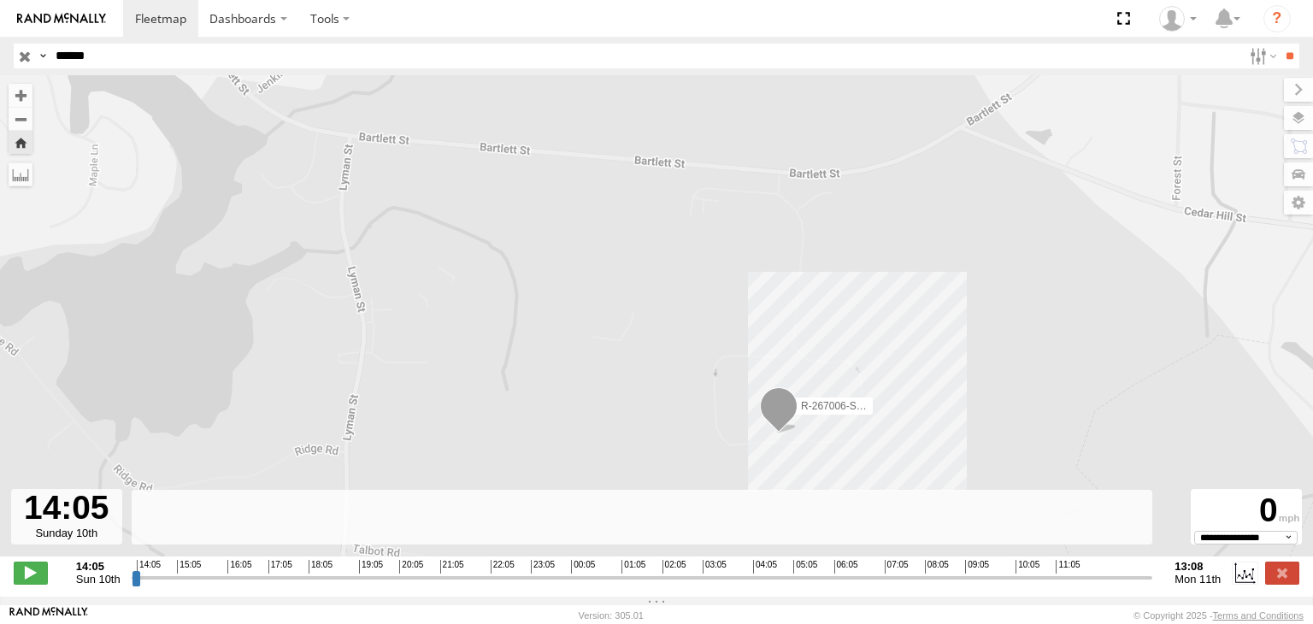
drag, startPoint x: 620, startPoint y: 351, endPoint x: 838, endPoint y: 376, distance: 218.5
click at [838, 376] on div "R-267006-Swing No data available." at bounding box center [656, 324] width 1313 height 499
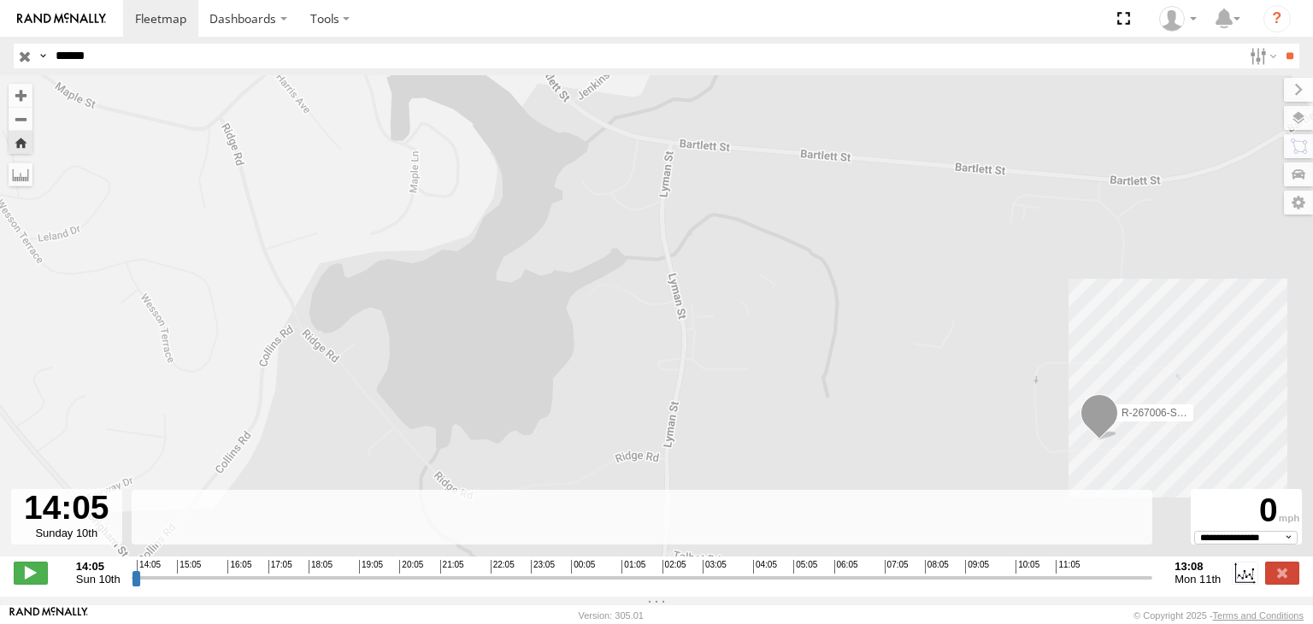
drag, startPoint x: 662, startPoint y: 349, endPoint x: 988, endPoint y: 356, distance: 325.7
click at [988, 356] on div "R-267006-Swing No data available." at bounding box center [656, 324] width 1313 height 499
drag, startPoint x: 1051, startPoint y: 335, endPoint x: 1000, endPoint y: 328, distance: 51.7
click at [1000, 328] on div "R-267006-Swing No data available." at bounding box center [656, 324] width 1313 height 499
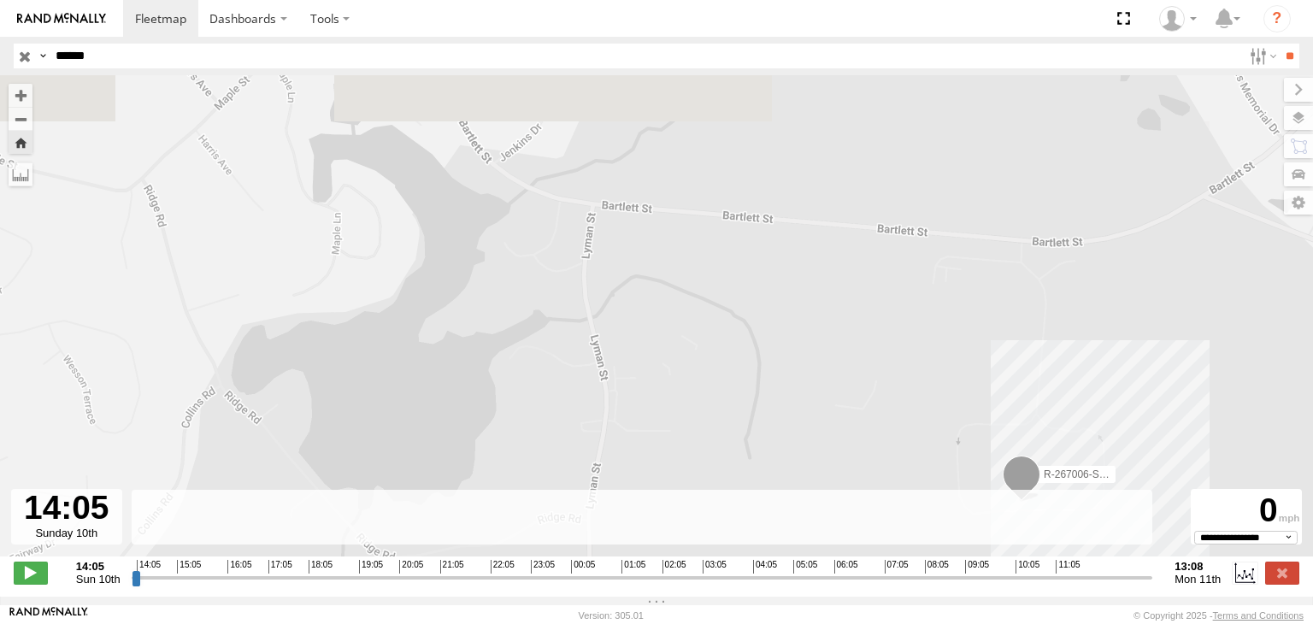
drag, startPoint x: 918, startPoint y: 341, endPoint x: 913, endPoint y: 415, distance: 73.7
click at [913, 415] on div "R-267006-Swing No data available." at bounding box center [656, 324] width 1313 height 499
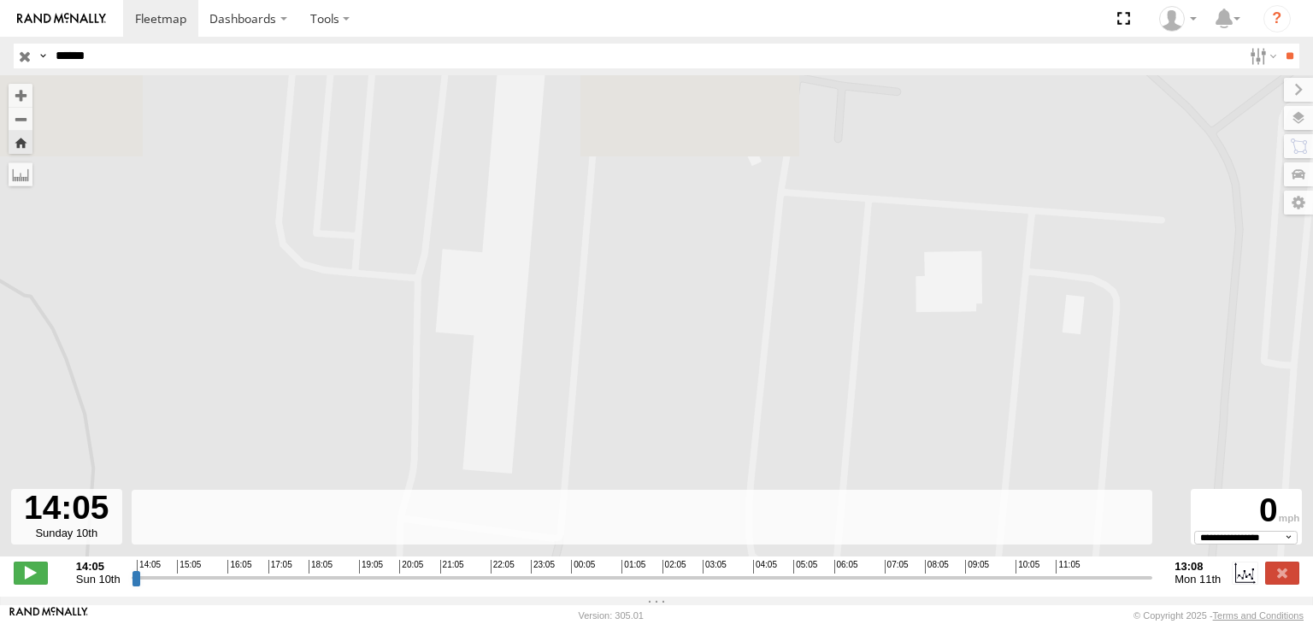
drag, startPoint x: 944, startPoint y: 263, endPoint x: 754, endPoint y: 457, distance: 272.0
click at [764, 479] on div "R-267006-Swing No data available." at bounding box center [656, 324] width 1313 height 499
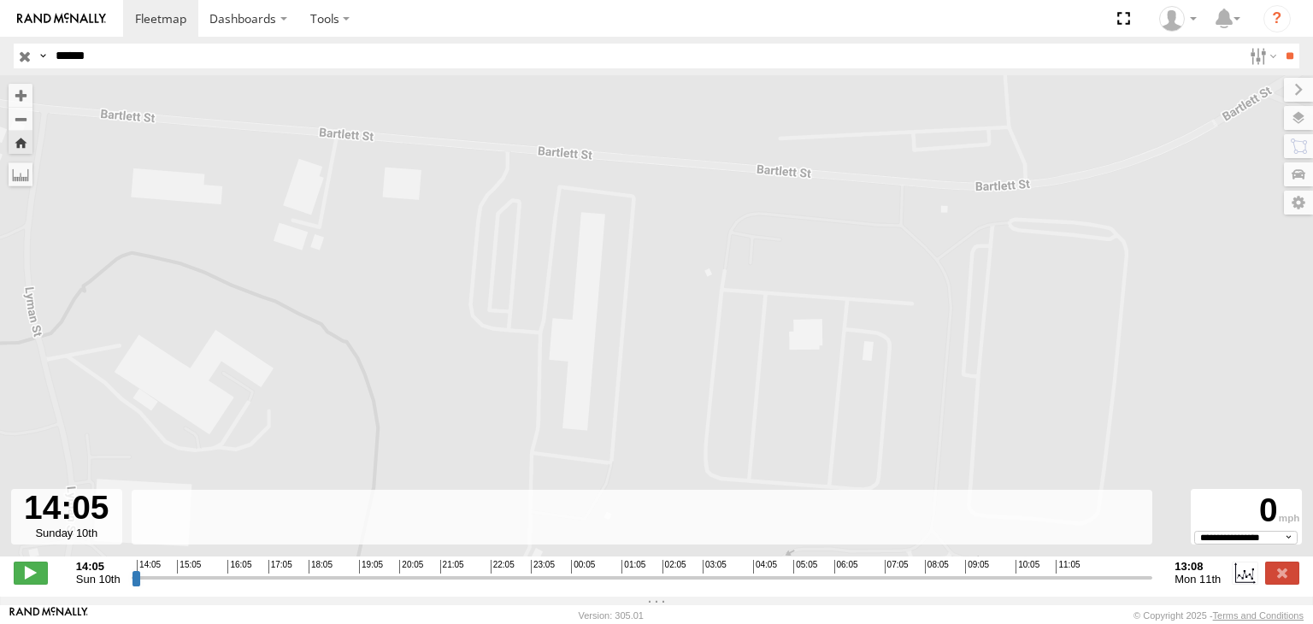
drag, startPoint x: 1073, startPoint y: 269, endPoint x: 990, endPoint y: 221, distance: 95.7
click at [1022, 261] on div "R-267006-Swing No data available." at bounding box center [656, 324] width 1313 height 499
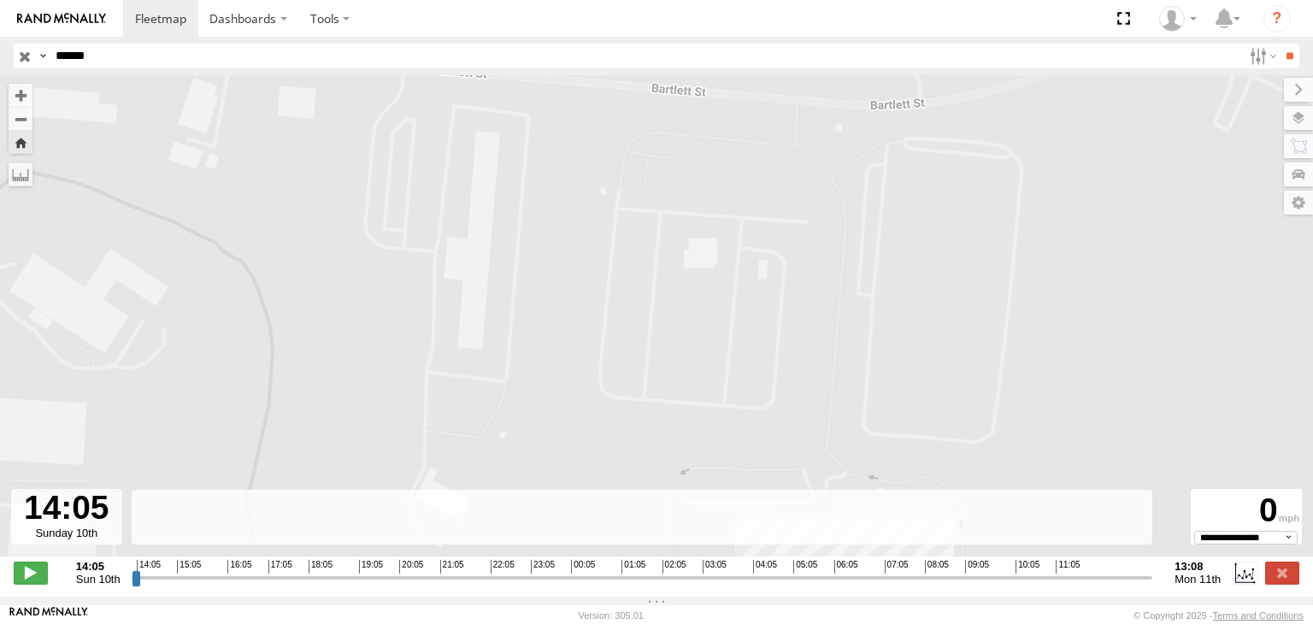
drag, startPoint x: 951, startPoint y: 301, endPoint x: 900, endPoint y: 135, distance: 173.6
click at [900, 138] on div "R-267006-Swing No data available." at bounding box center [656, 324] width 1313 height 499
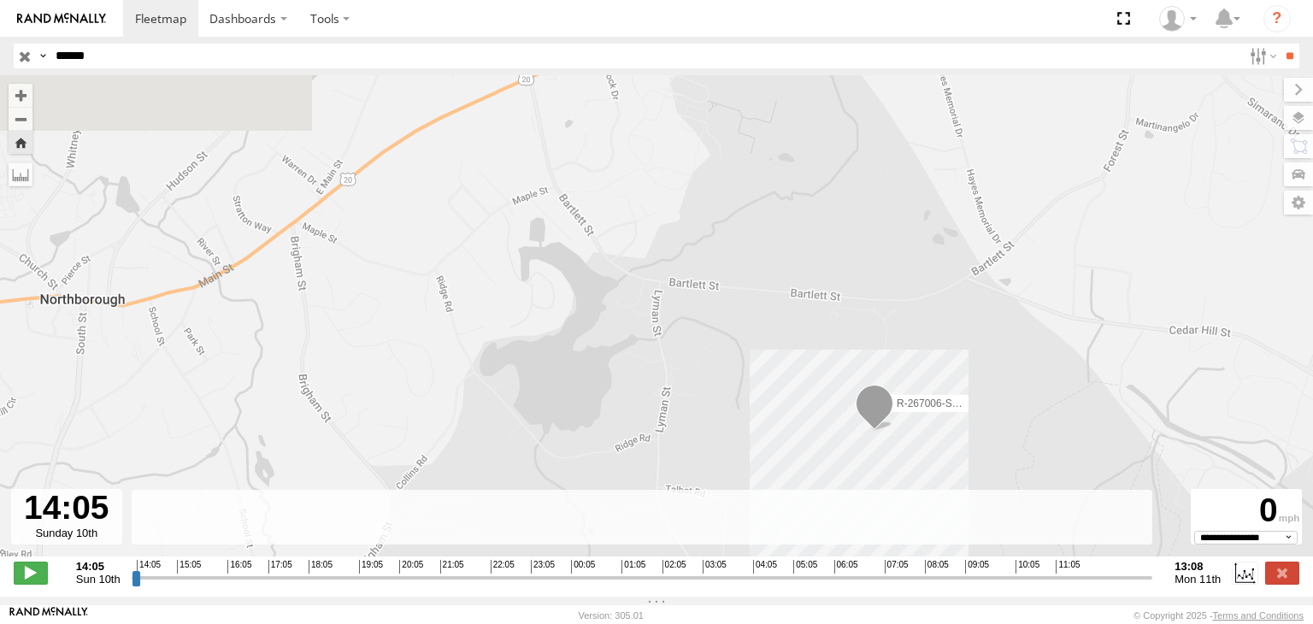
drag, startPoint x: 793, startPoint y: 206, endPoint x: 902, endPoint y: 314, distance: 152.9
click at [902, 314] on div "R-267006-Swing No data available." at bounding box center [656, 324] width 1313 height 499
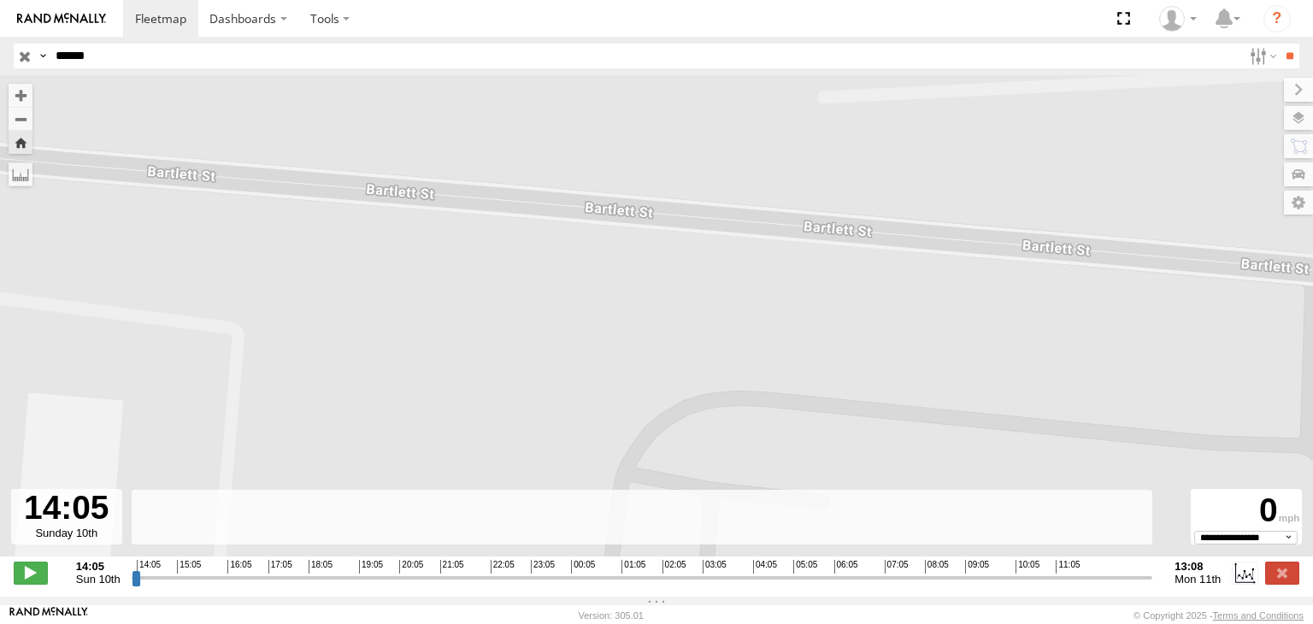
click at [865, 240] on div "R-267006-Swing No data available." at bounding box center [656, 324] width 1313 height 499
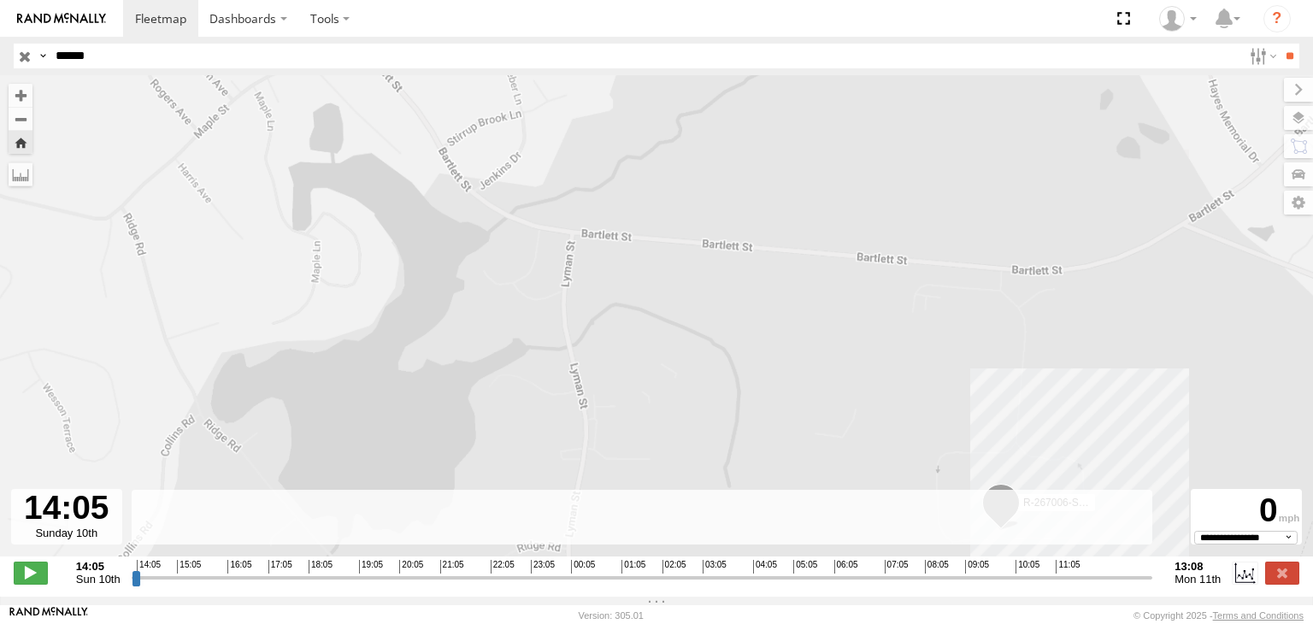
drag, startPoint x: 971, startPoint y: 322, endPoint x: 964, endPoint y: 244, distance: 78.9
click at [964, 244] on div "R-267006-Swing No data available." at bounding box center [656, 324] width 1313 height 499
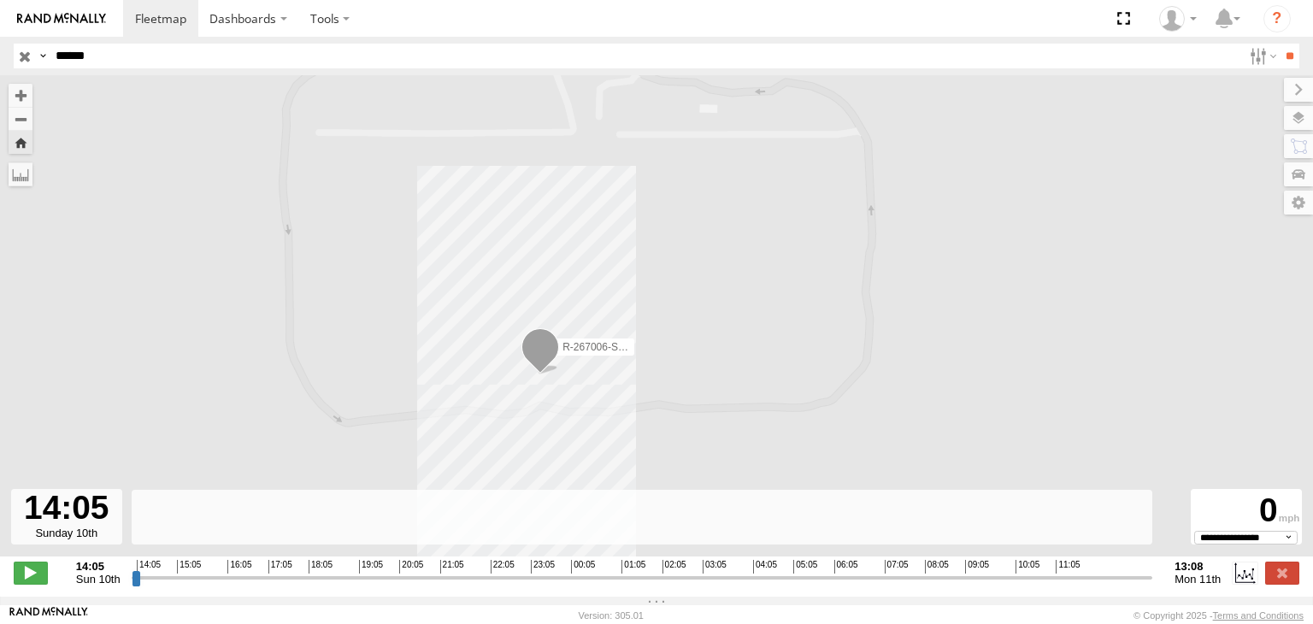
click at [587, 350] on span "R-267006-Swing" at bounding box center [600, 347] width 76 height 12
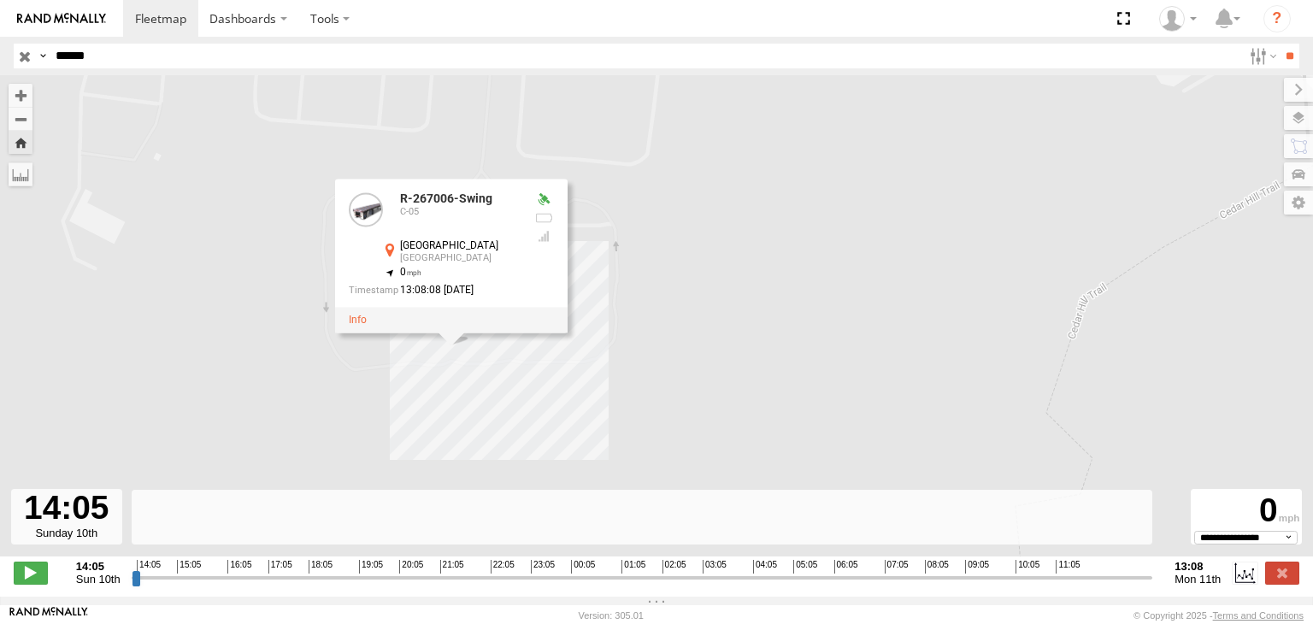
drag, startPoint x: 654, startPoint y: 304, endPoint x: 666, endPoint y: 364, distance: 61.0
click at [665, 355] on div "R-267006-Swing R-267006-Swing C-05 [GEOGRAPHIC_DATA] , 0 13:08:08 [DATE] No dat…" at bounding box center [656, 324] width 1313 height 499
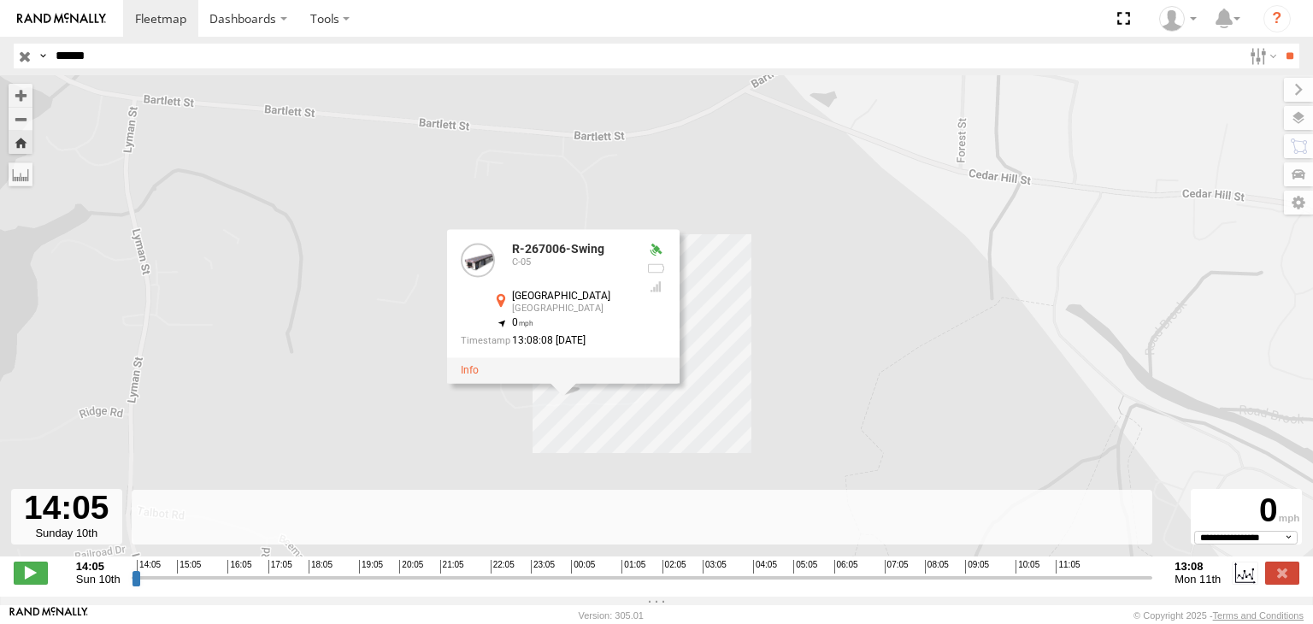
click at [455, 438] on div "R-267006-Swing R-267006-Swing C-05 [GEOGRAPHIC_DATA] , 0 13:08:08 [DATE] No dat…" at bounding box center [656, 324] width 1313 height 499
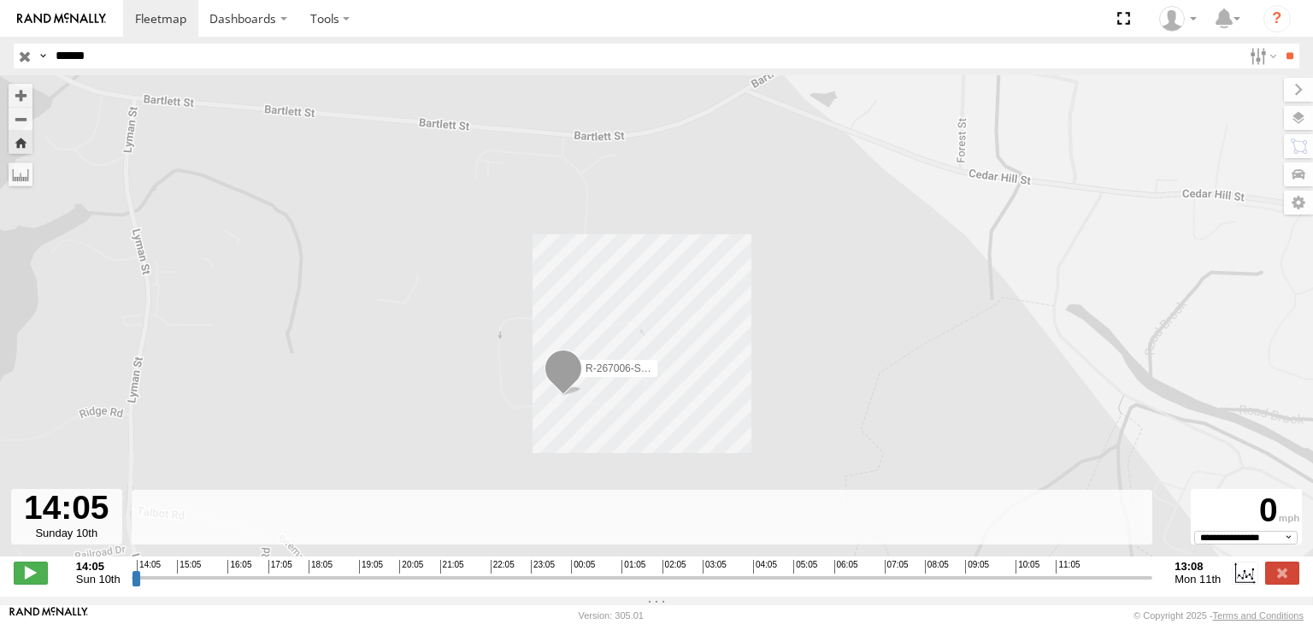
click at [598, 374] on span "R-267006-Swing" at bounding box center [623, 368] width 76 height 12
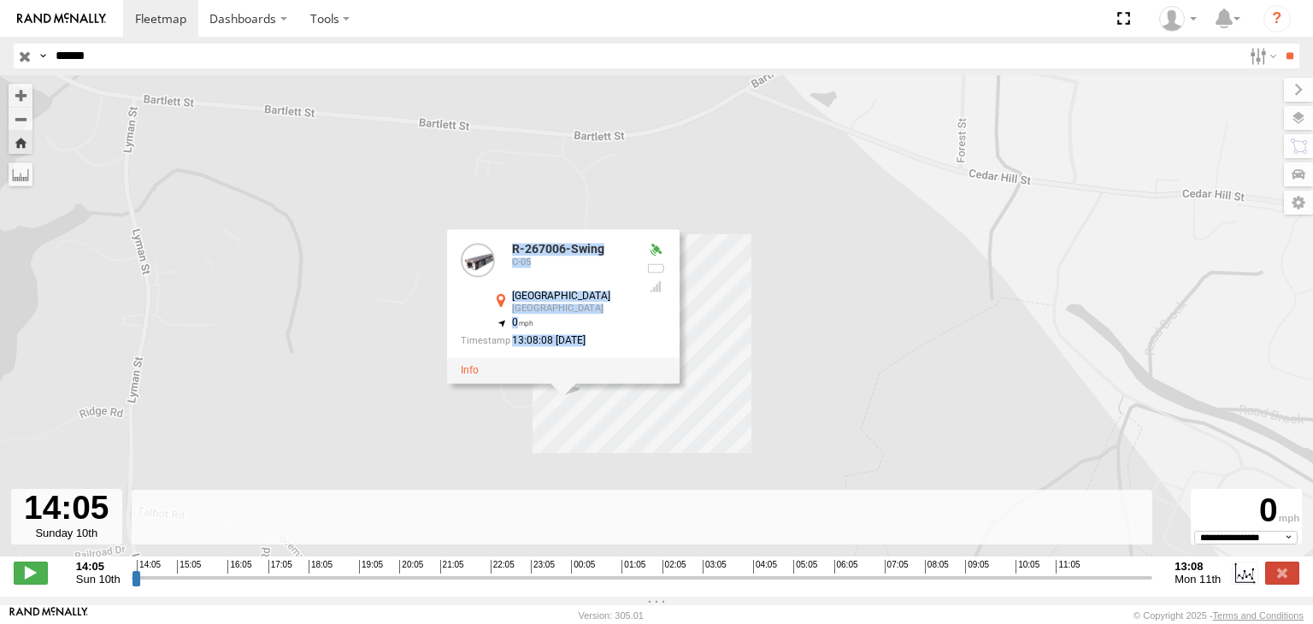
click at [598, 377] on div at bounding box center [563, 370] width 232 height 26
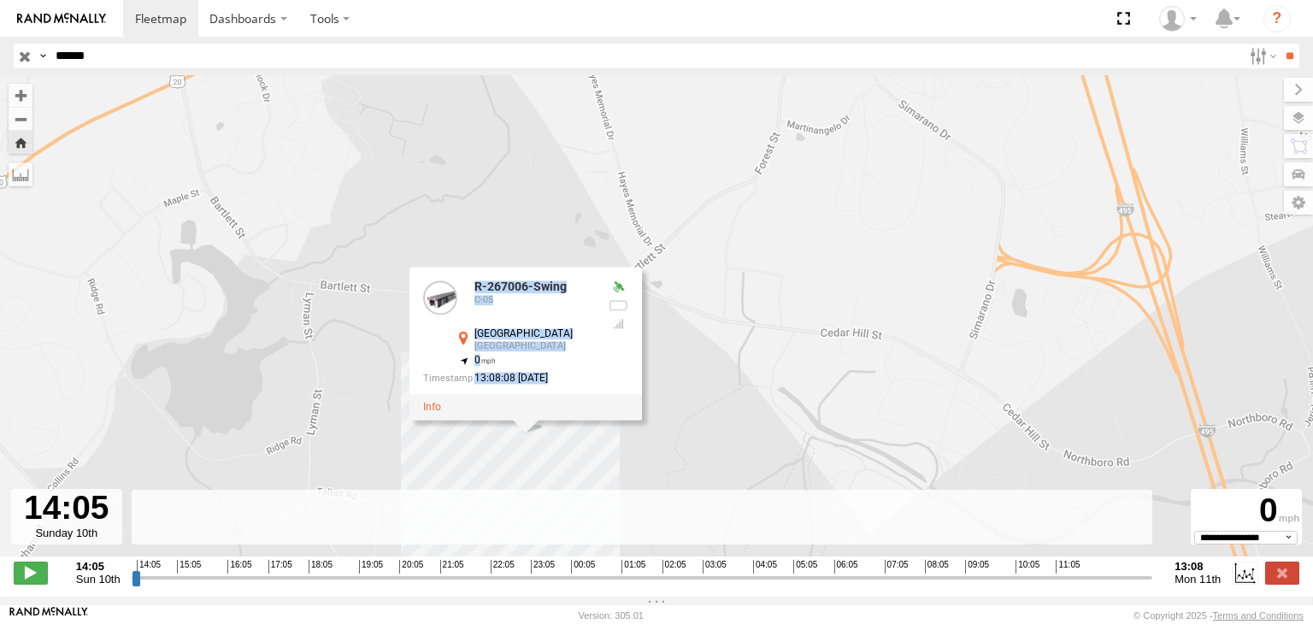
drag, startPoint x: 396, startPoint y: 336, endPoint x: 389, endPoint y: 326, distance: 12.3
click at [395, 334] on div "R-267006-Swing R-267006-Swing C-05 [GEOGRAPHIC_DATA] , 0 13:08:08 [DATE] No dat…" at bounding box center [656, 324] width 1313 height 499
click at [376, 305] on div "R-267006-Swing R-267006-Swing C-05 [GEOGRAPHIC_DATA] , 0 13:08:08 [DATE] No dat…" at bounding box center [656, 324] width 1313 height 499
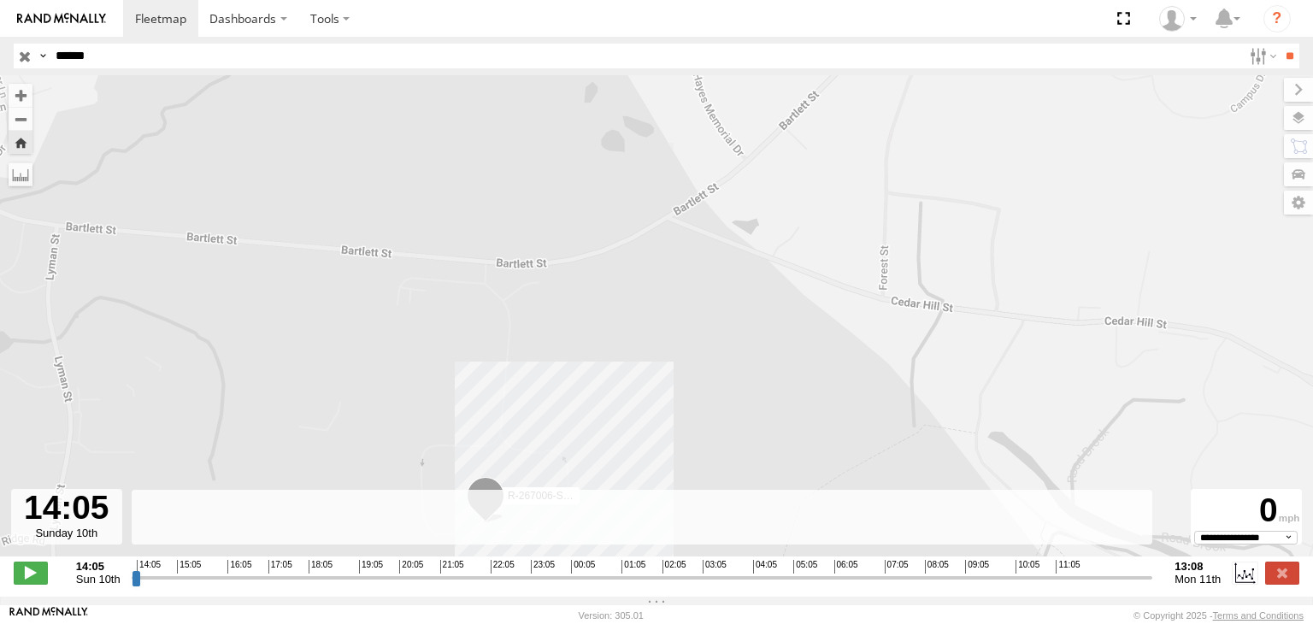
click at [491, 273] on div "R-267006-Swing No data available." at bounding box center [656, 324] width 1313 height 499
click at [489, 267] on div "R-267006-Swing No data available." at bounding box center [656, 324] width 1313 height 499
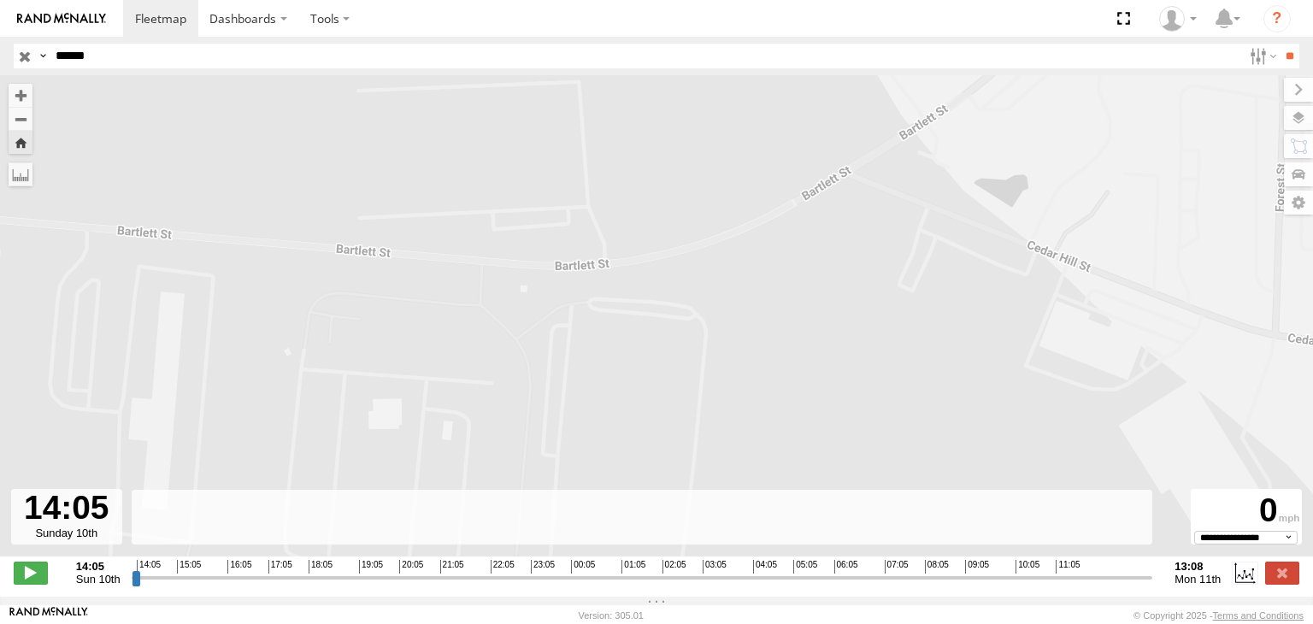
click at [489, 267] on div "R-267006-Swing No data available." at bounding box center [656, 324] width 1313 height 499
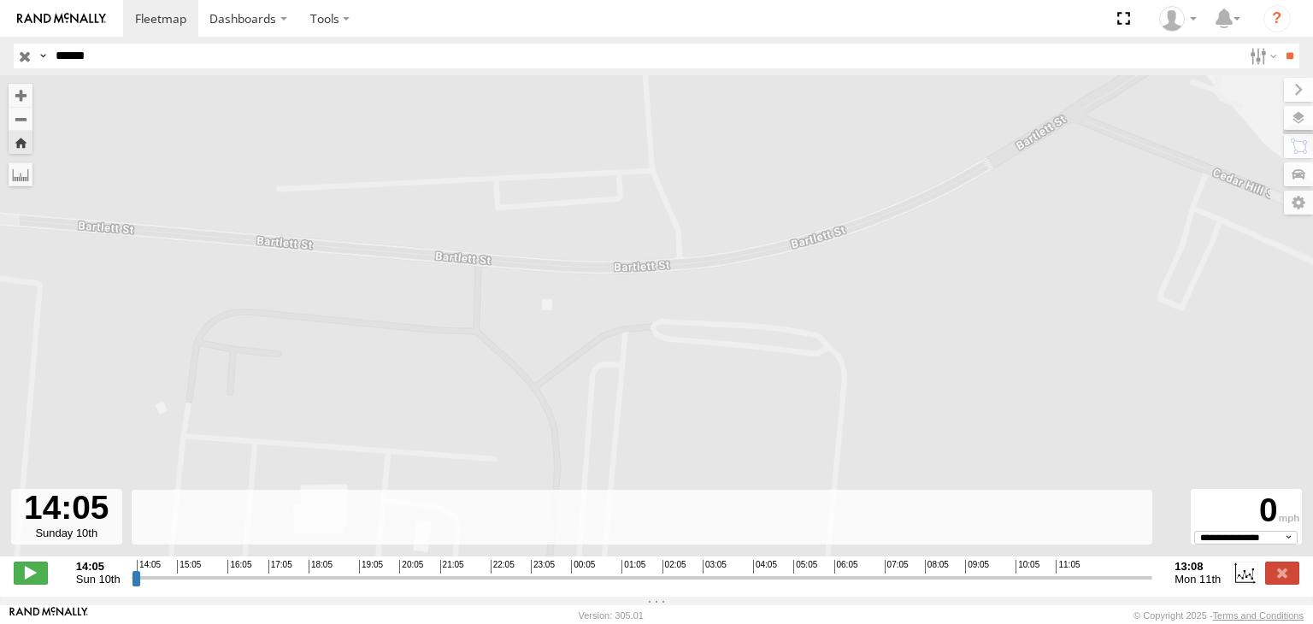
click at [489, 267] on div "R-267006-Swing No data available." at bounding box center [656, 324] width 1313 height 499
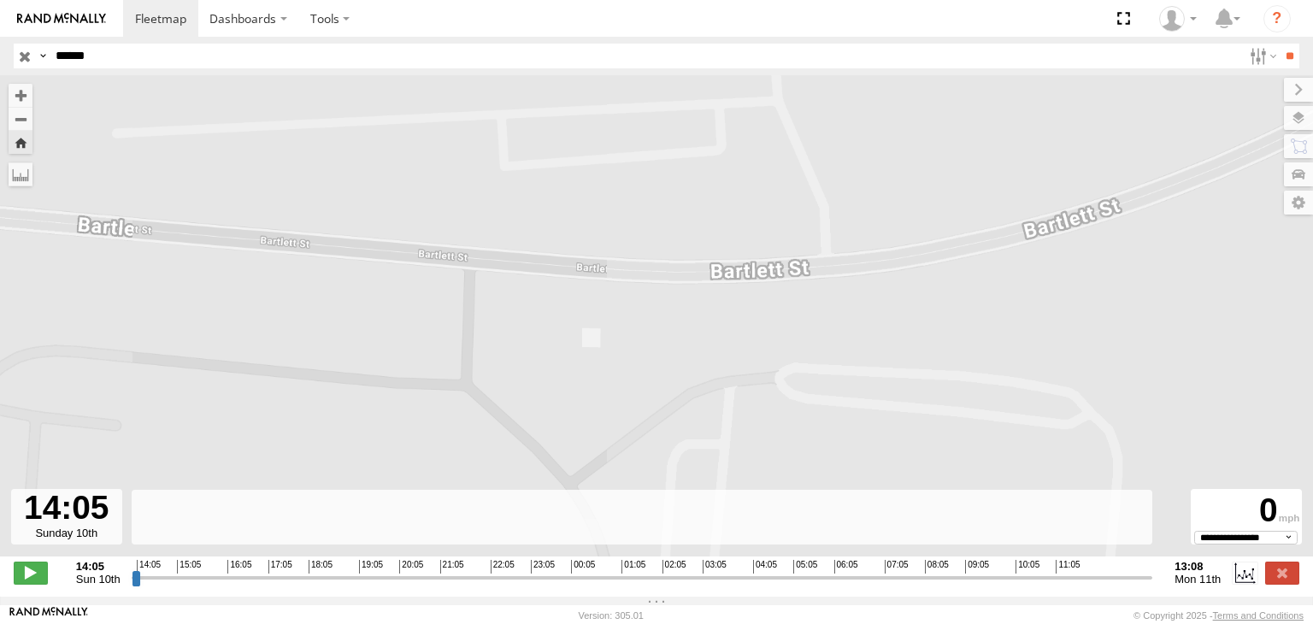
click at [489, 267] on div "R-267006-Swing No data available." at bounding box center [656, 324] width 1313 height 499
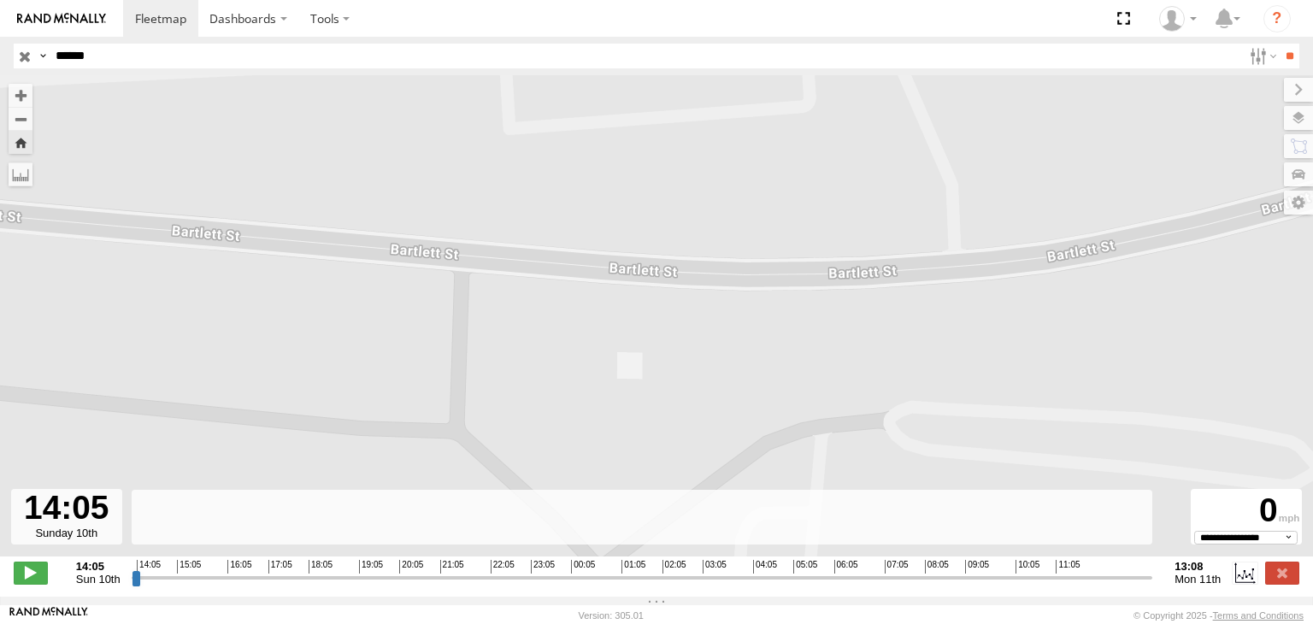
click at [489, 267] on div "R-267006-Swing No data available." at bounding box center [656, 324] width 1313 height 499
click at [481, 271] on div "R-267006-Swing No data available." at bounding box center [656, 324] width 1313 height 499
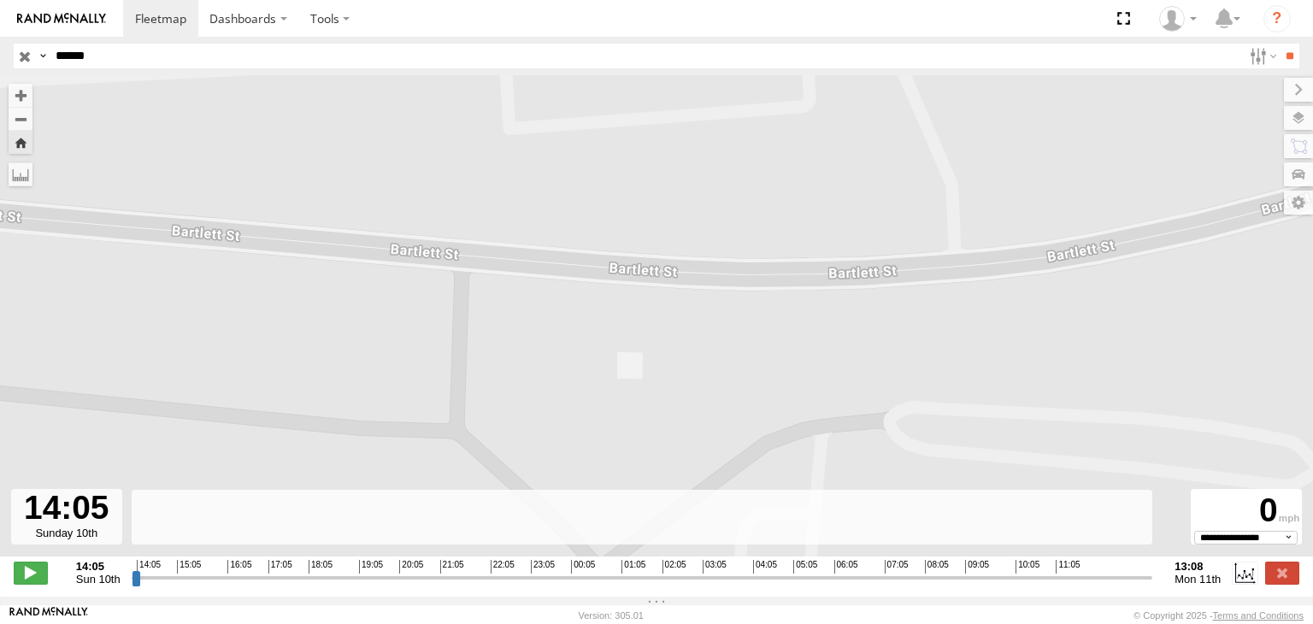
click at [479, 270] on div "R-267006-Swing No data available." at bounding box center [656, 324] width 1313 height 499
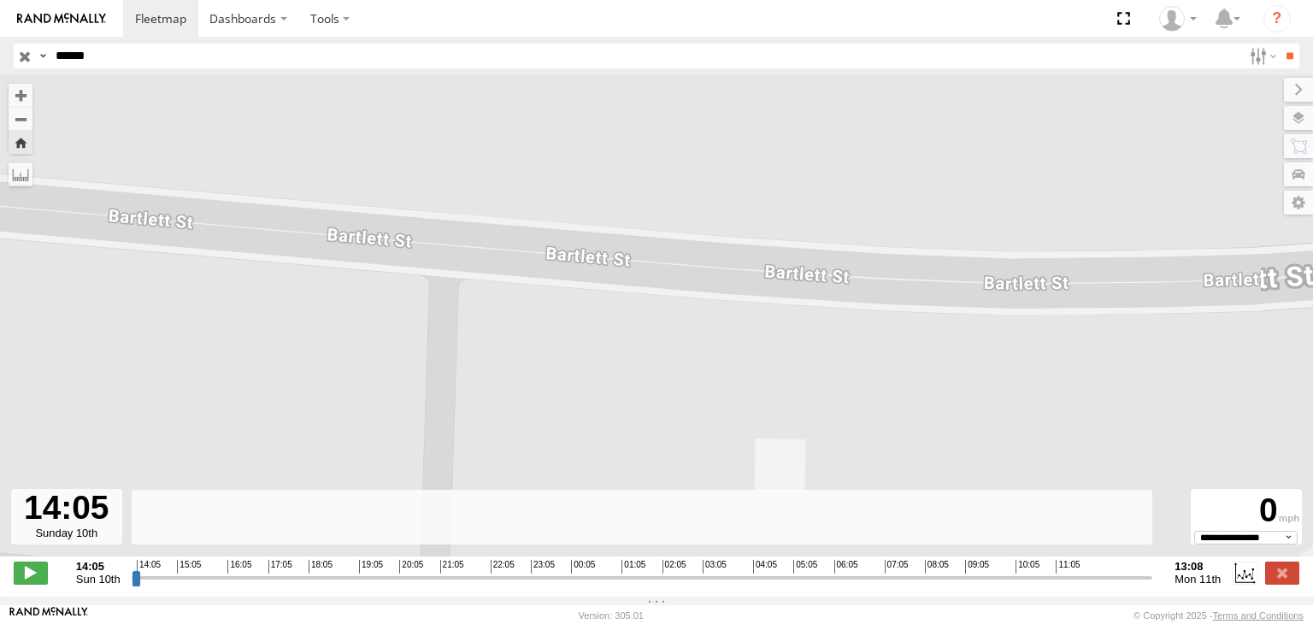
click at [78, 520] on div at bounding box center [66, 517] width 111 height 56
click at [32, 582] on span at bounding box center [31, 573] width 34 height 22
type input "**********"
click at [37, 579] on span at bounding box center [31, 573] width 34 height 22
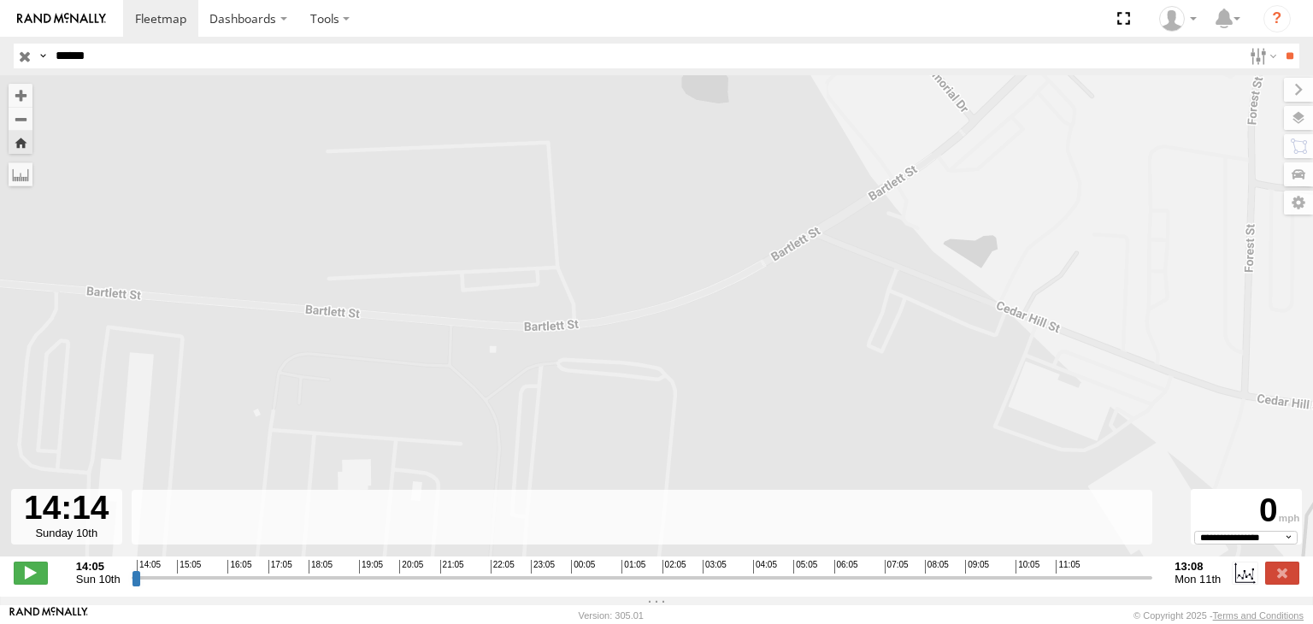
drag, startPoint x: 489, startPoint y: 374, endPoint x: 488, endPoint y: 323, distance: 51.3
click at [489, 329] on div "R-267006-Swing No data available." at bounding box center [656, 324] width 1313 height 499
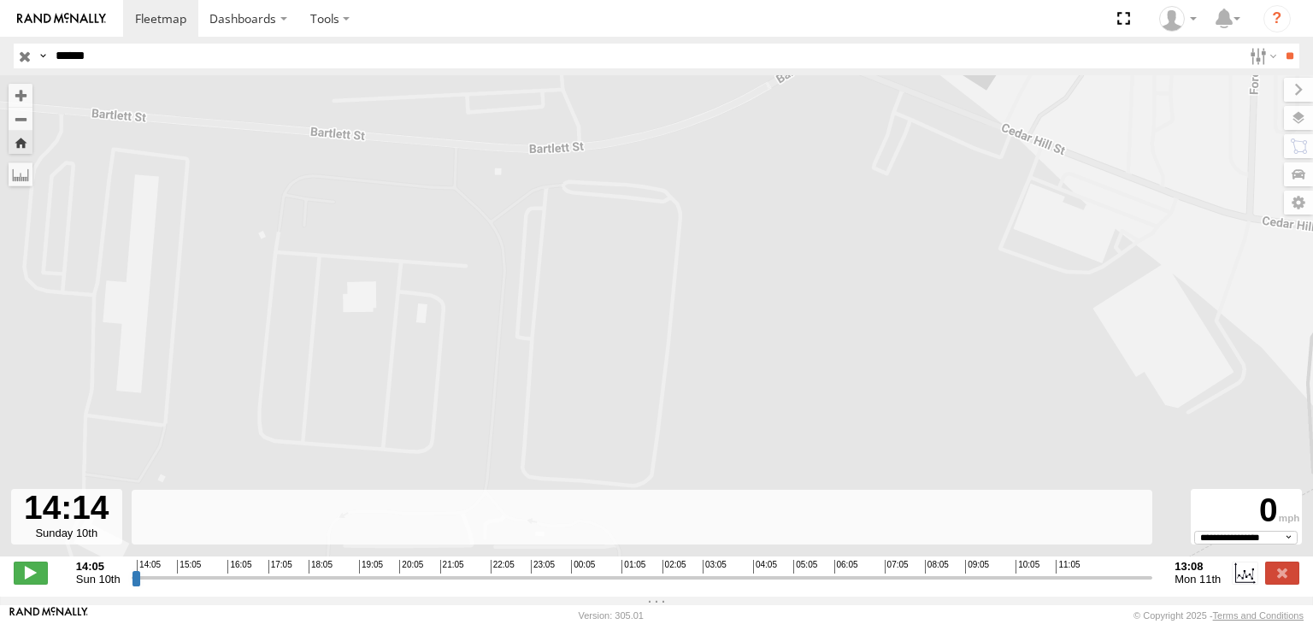
click at [475, 312] on div "R-267006-Swing No data available." at bounding box center [656, 324] width 1313 height 499
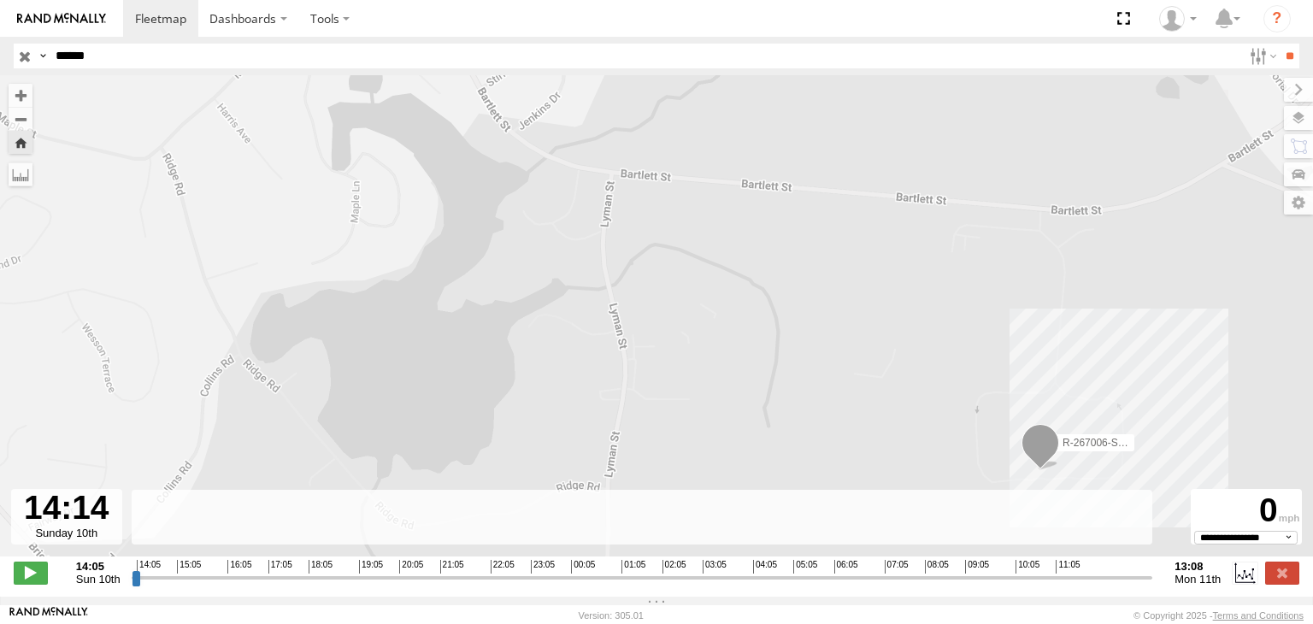
drag, startPoint x: 407, startPoint y: 220, endPoint x: 933, endPoint y: 224, distance: 526.5
click at [934, 224] on div "R-267006-Swing No data available." at bounding box center [656, 324] width 1313 height 499
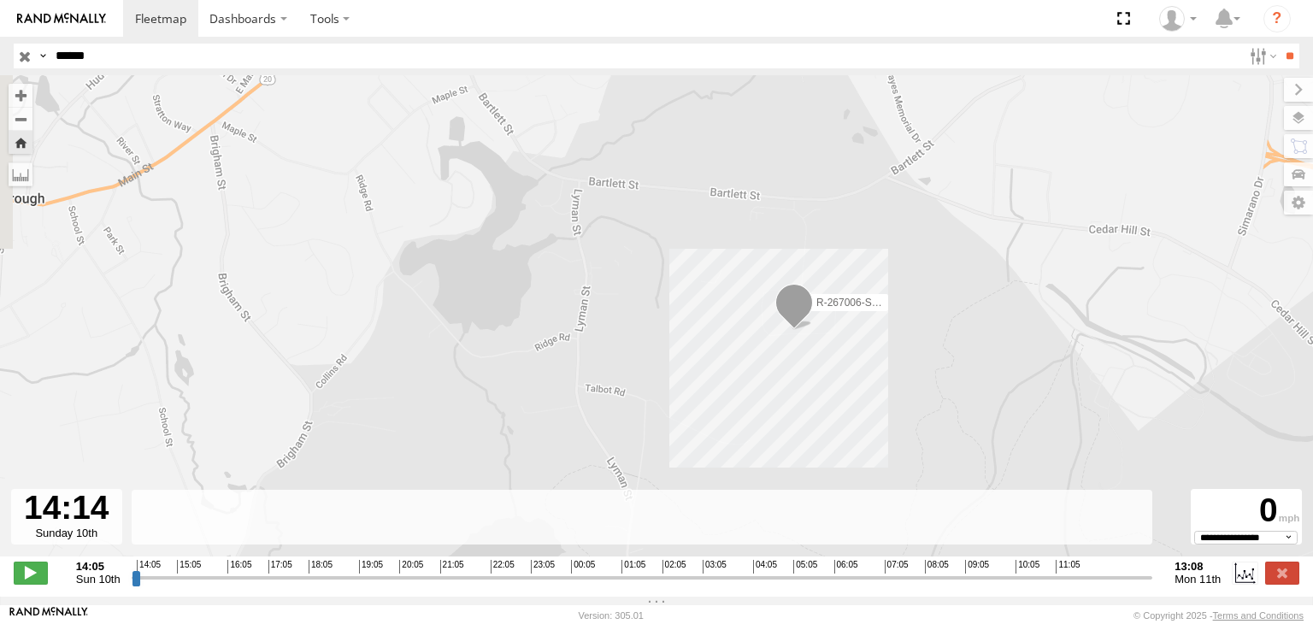
drag, startPoint x: 623, startPoint y: 411, endPoint x: 674, endPoint y: 295, distance: 127.0
click at [673, 302] on div "R-267006-Swing No data available." at bounding box center [656, 324] width 1313 height 499
